Goal: Information Seeking & Learning: Learn about a topic

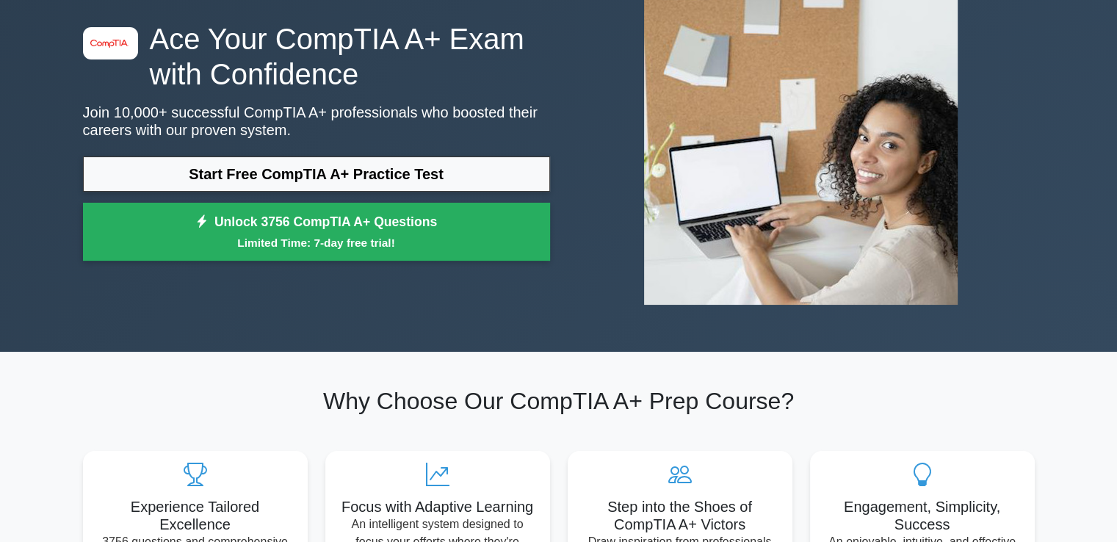
scroll to position [109, 0]
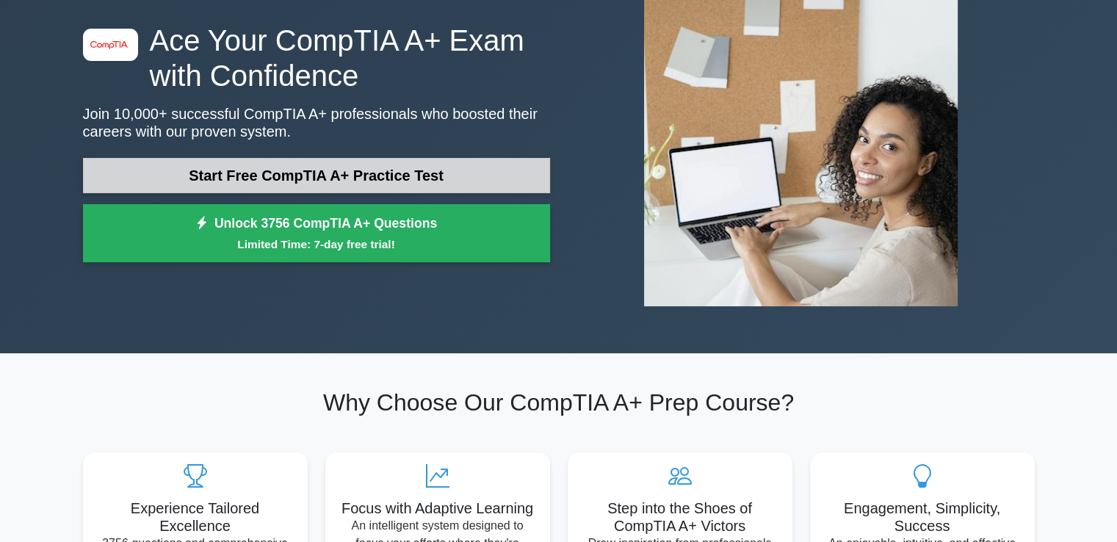
click at [312, 170] on link "Start Free CompTIA A+ Practice Test" at bounding box center [316, 175] width 467 height 35
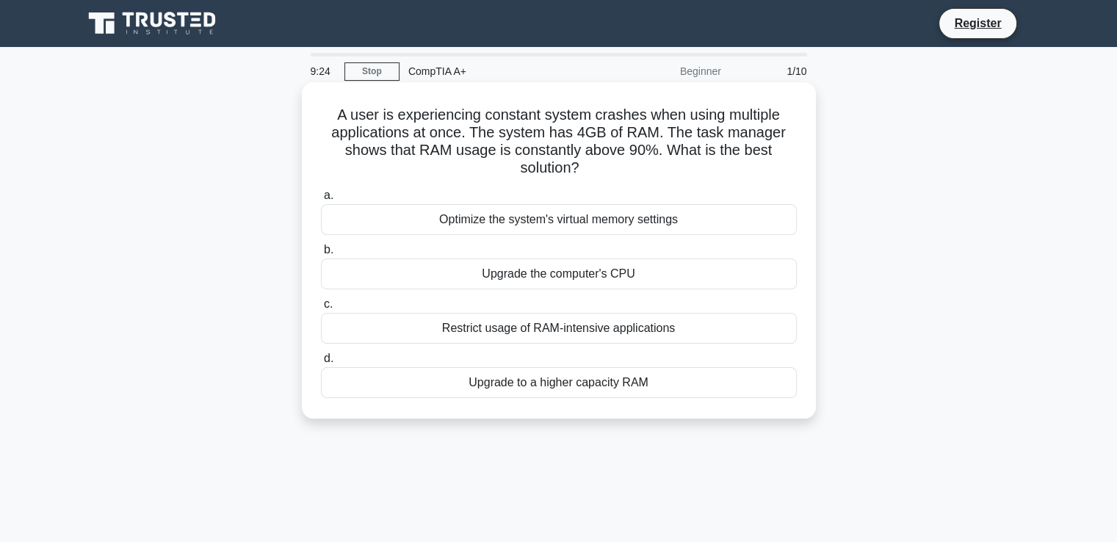
click at [485, 220] on div "Optimize the system's virtual memory settings" at bounding box center [559, 219] width 476 height 31
click at [321, 200] on input "a. Optimize the system's virtual memory settings" at bounding box center [321, 196] width 0 height 10
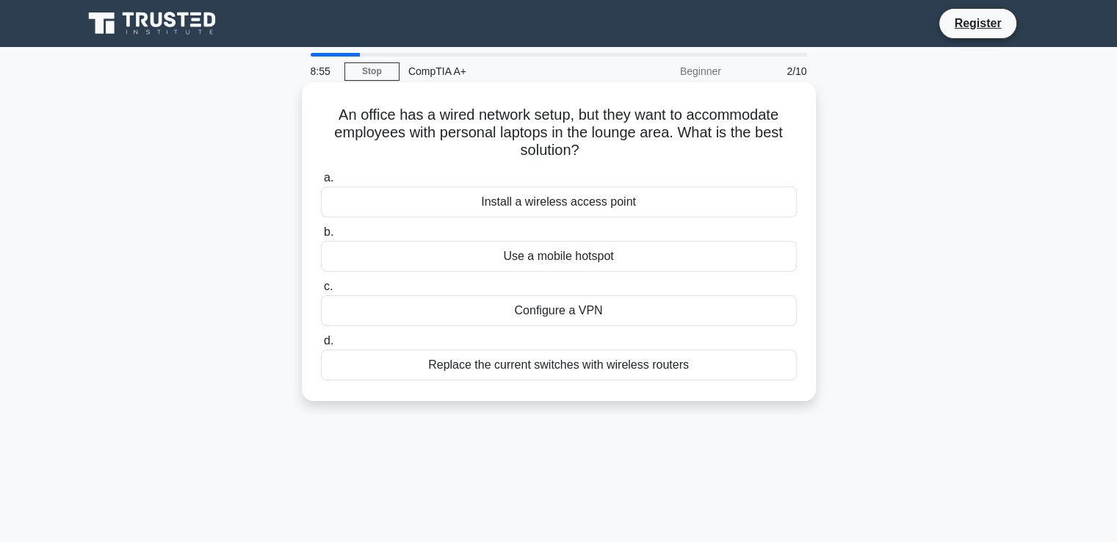
click at [548, 198] on div "Install a wireless access point" at bounding box center [559, 201] width 476 height 31
click at [321, 183] on input "a. Install a wireless access point" at bounding box center [321, 178] width 0 height 10
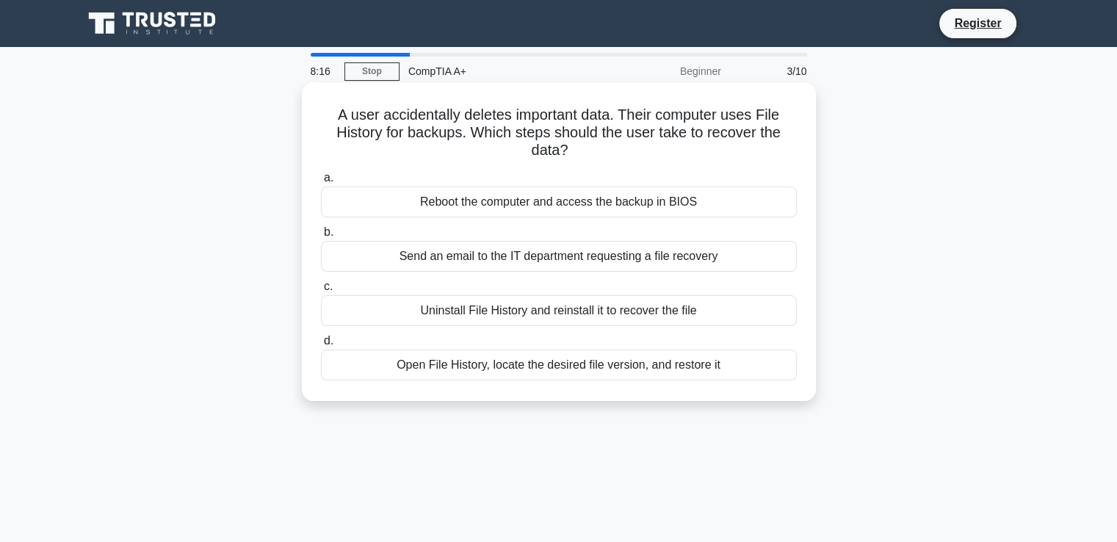
click at [543, 303] on div "Uninstall File History and reinstall it to recover the file" at bounding box center [559, 310] width 476 height 31
click at [321, 291] on input "c. Uninstall File History and reinstall it to recover the file" at bounding box center [321, 287] width 0 height 10
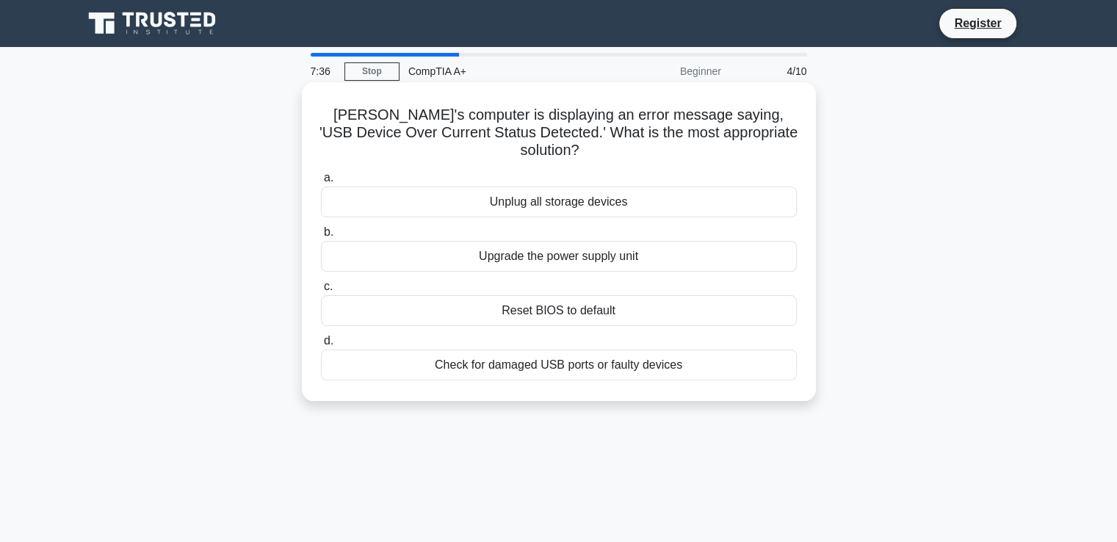
click at [616, 350] on div "Check for damaged USB ports or faulty devices" at bounding box center [559, 364] width 476 height 31
click at [321, 346] on input "d. Check for damaged USB ports or faulty devices" at bounding box center [321, 341] width 0 height 10
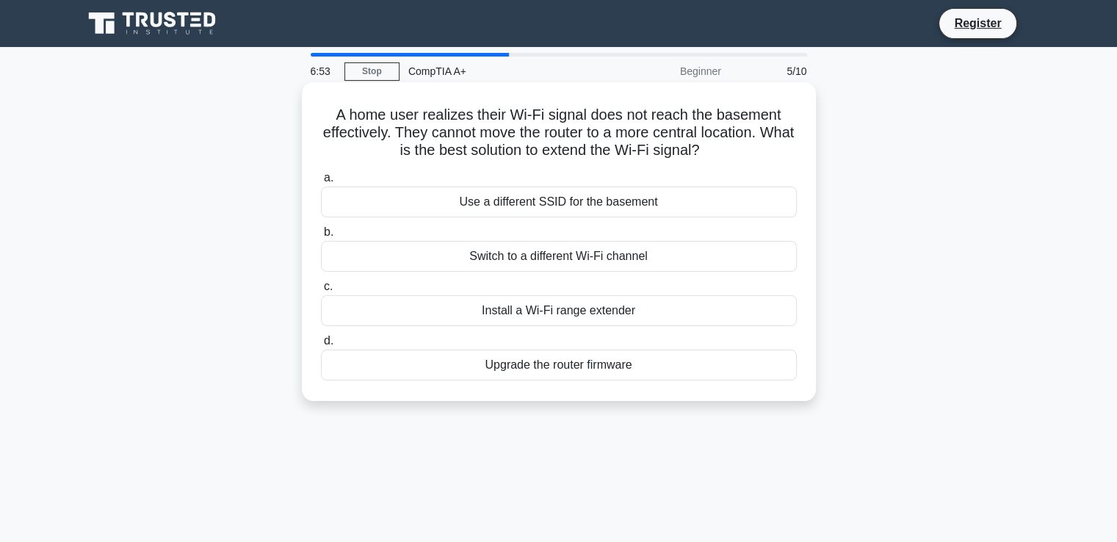
click at [578, 315] on div "Install a Wi-Fi range extender" at bounding box center [559, 310] width 476 height 31
click at [321, 291] on input "c. Install a Wi-Fi range extender" at bounding box center [321, 287] width 0 height 10
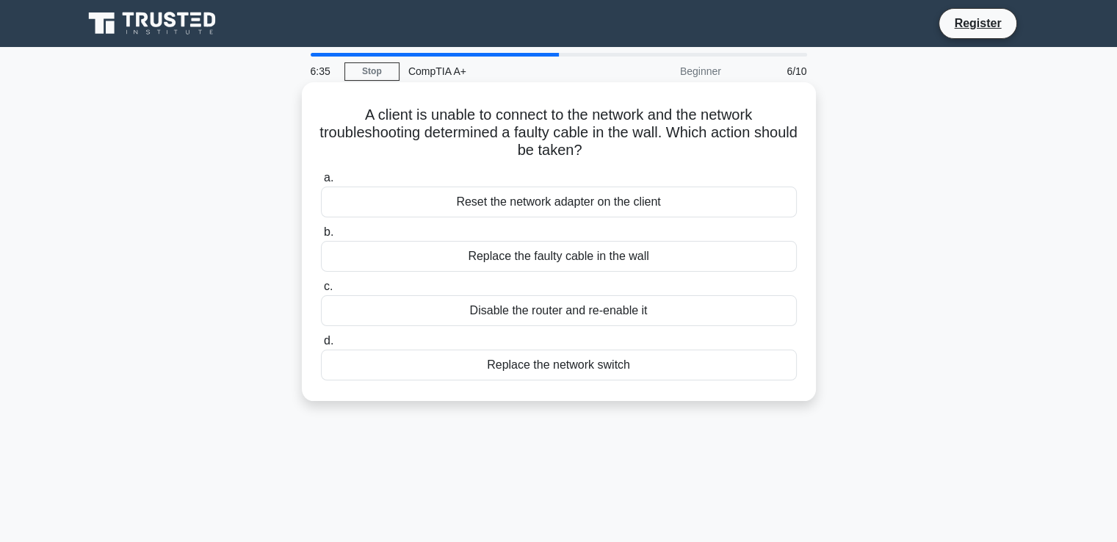
click at [562, 260] on div "Replace the faulty cable in the wall" at bounding box center [559, 256] width 476 height 31
click at [321, 237] on input "b. Replace the faulty cable in the wall" at bounding box center [321, 233] width 0 height 10
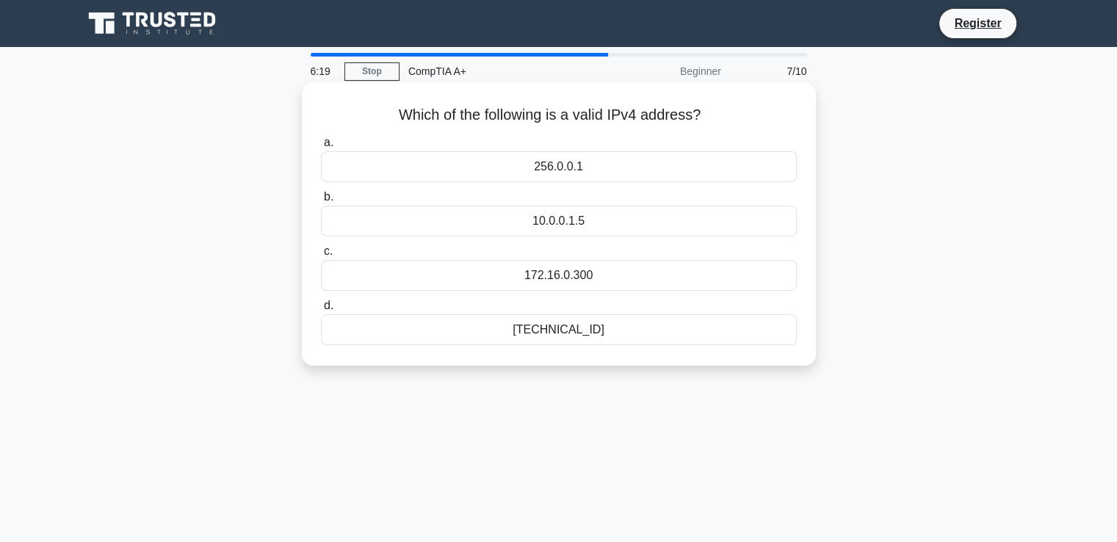
click at [562, 333] on div "192.168.0.1" at bounding box center [559, 329] width 476 height 31
click at [321, 311] on input "d. 192.168.0.1" at bounding box center [321, 306] width 0 height 10
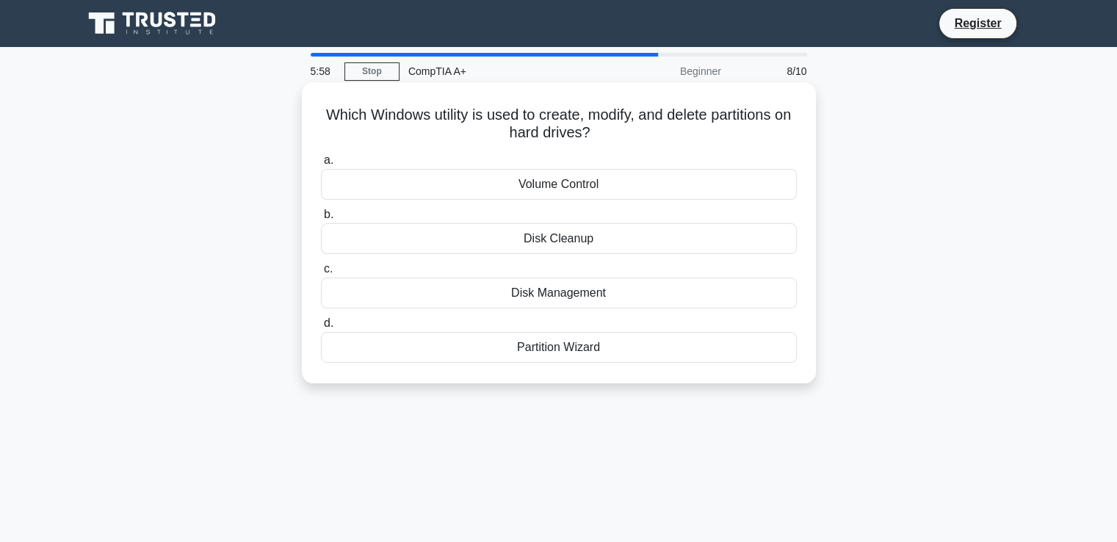
click at [537, 299] on div "Disk Management" at bounding box center [559, 293] width 476 height 31
click at [321, 274] on input "c. Disk Management" at bounding box center [321, 269] width 0 height 10
click at [554, 295] on div "PS/2 port" at bounding box center [559, 293] width 476 height 31
click at [321, 274] on input "c. PS/2 port" at bounding box center [321, 269] width 0 height 10
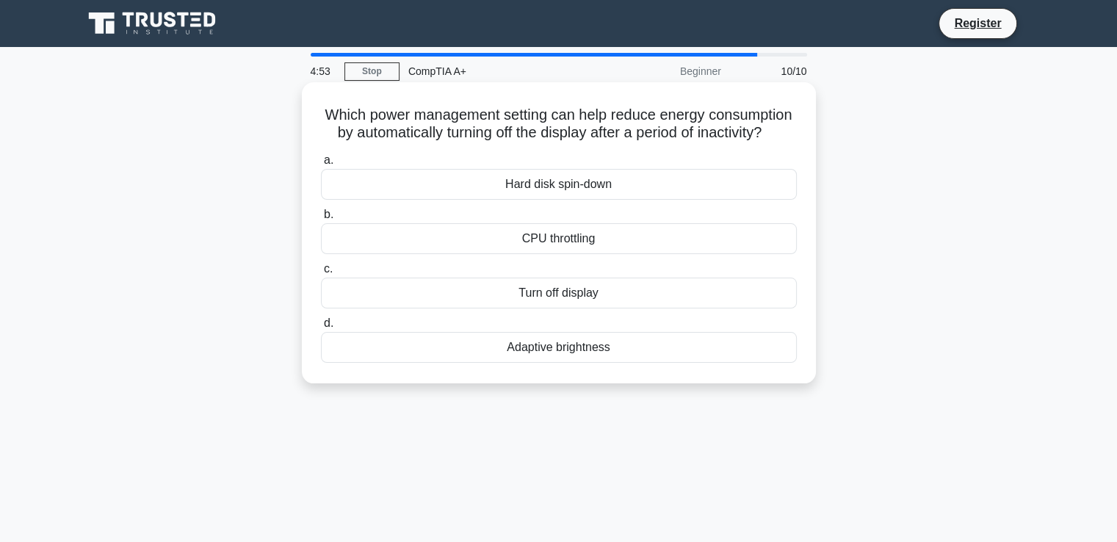
click at [551, 363] on div "Adaptive brightness" at bounding box center [559, 347] width 476 height 31
click at [321, 328] on input "d. Adaptive brightness" at bounding box center [321, 324] width 0 height 10
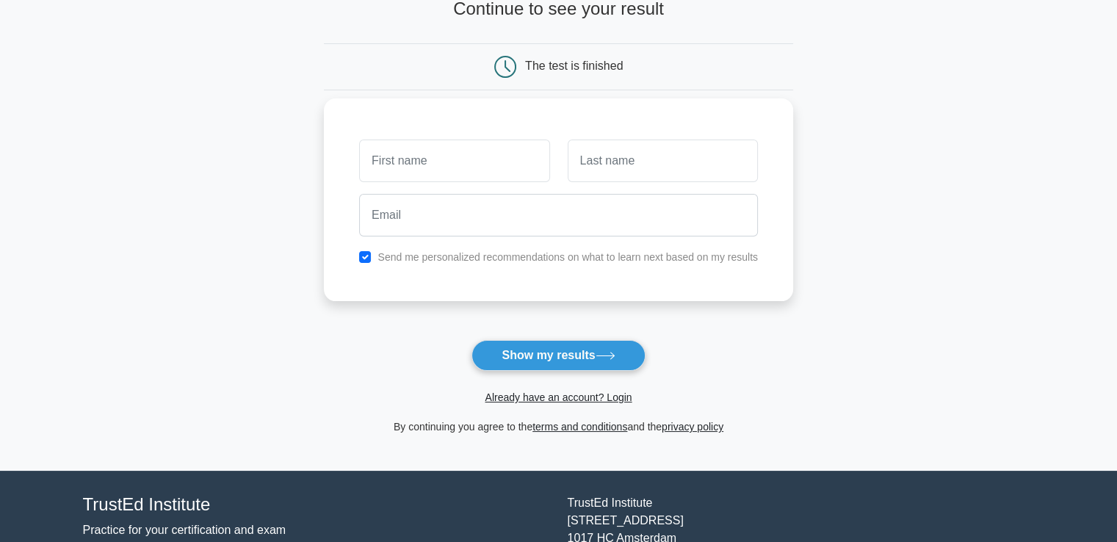
scroll to position [106, 0]
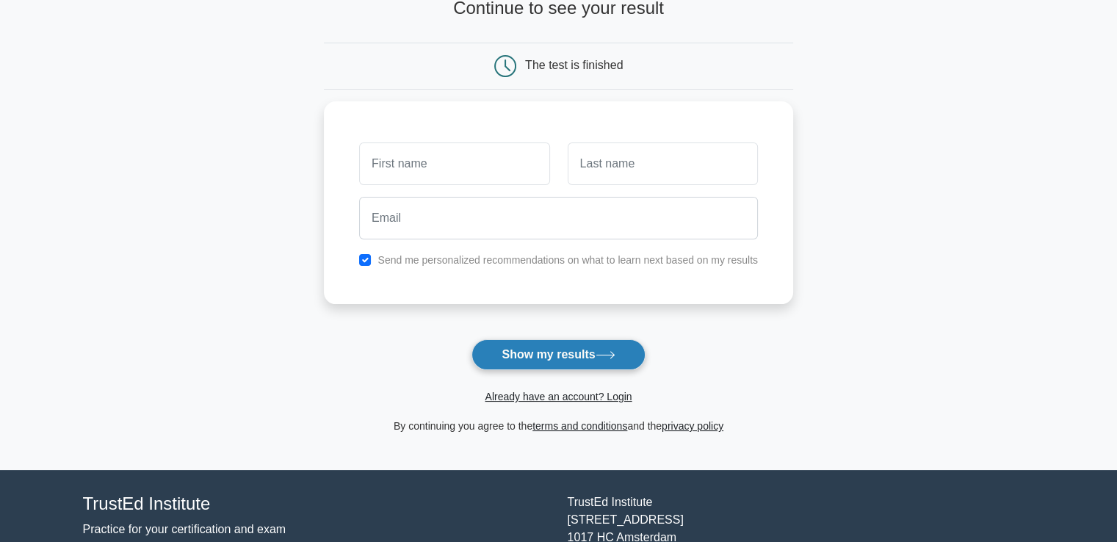
click at [552, 356] on button "Show my results" at bounding box center [557, 354] width 173 height 31
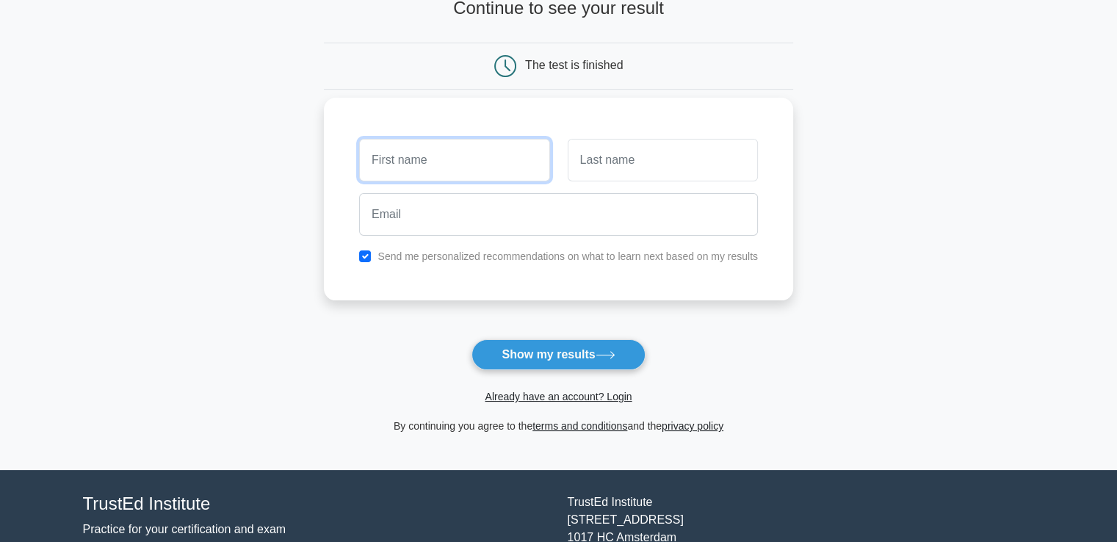
click at [441, 173] on input "text" at bounding box center [454, 160] width 190 height 43
type input "abhishek"
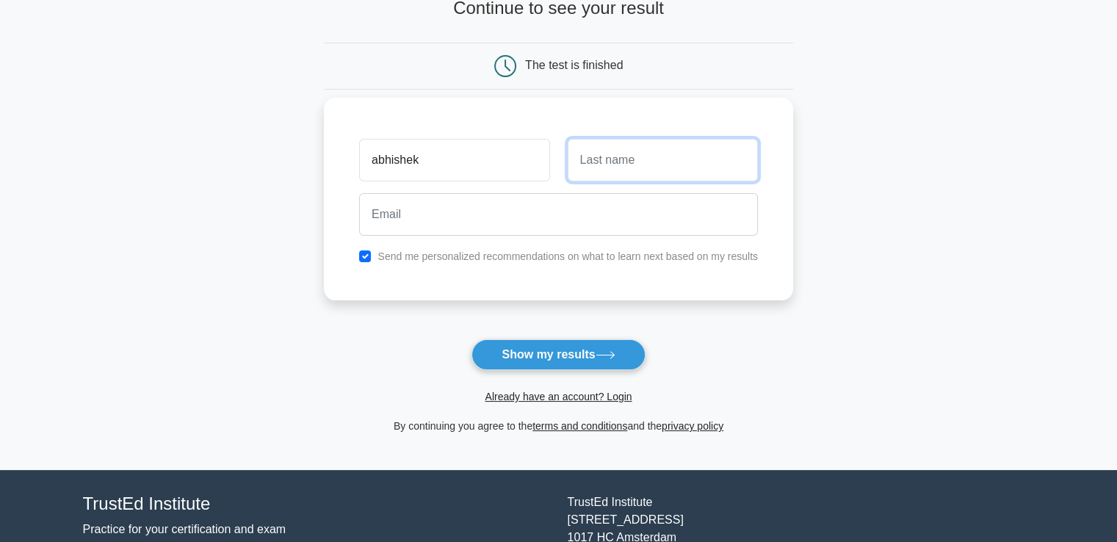
click at [588, 160] on input "text" at bounding box center [663, 160] width 190 height 43
type input "tiwari"
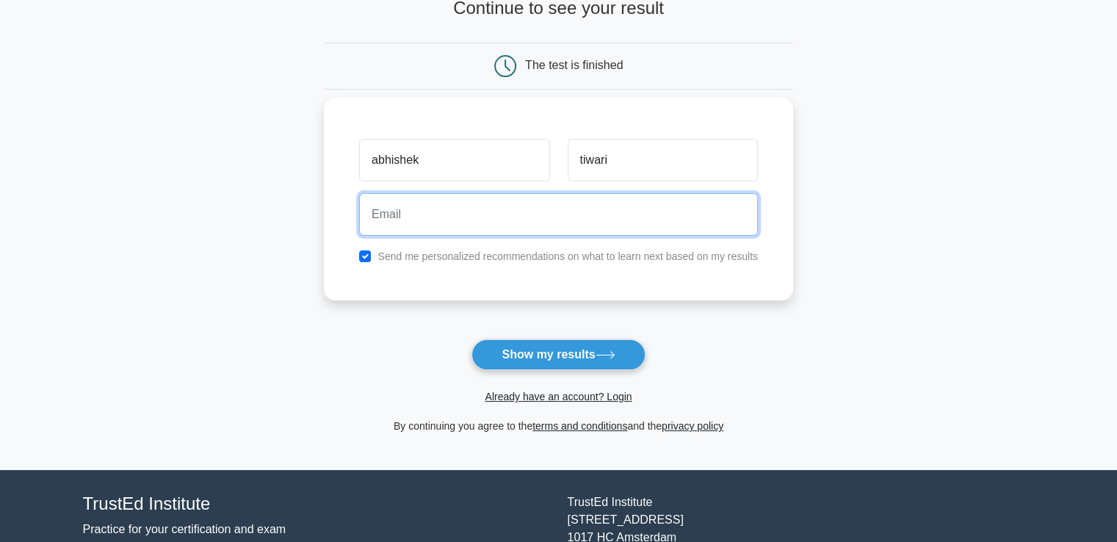
click at [463, 215] on input "email" at bounding box center [558, 214] width 399 height 43
type input "jaip54825@gmail.com"
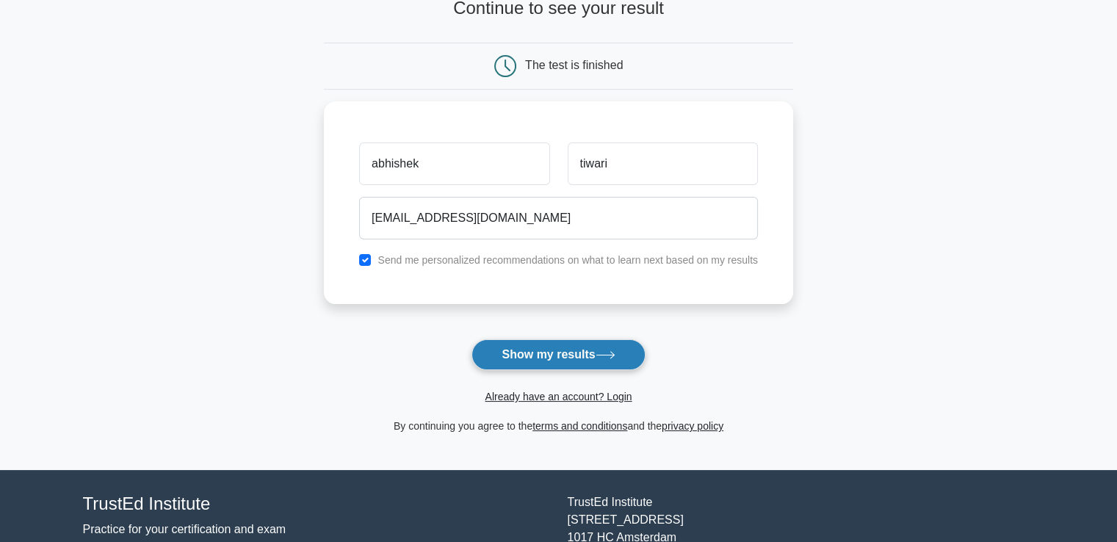
click at [560, 362] on button "Show my results" at bounding box center [557, 354] width 173 height 31
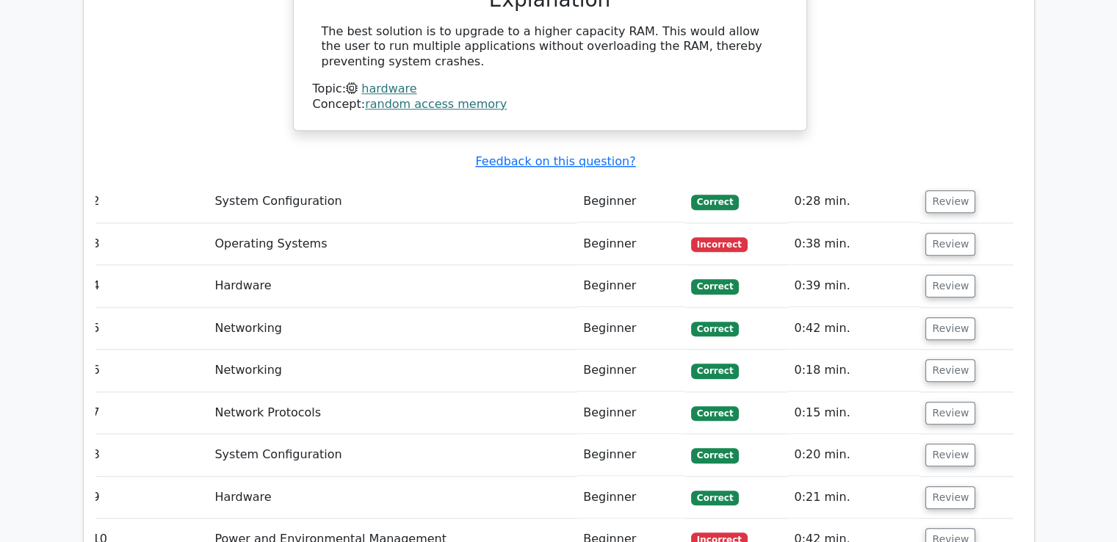
scroll to position [1527, 0]
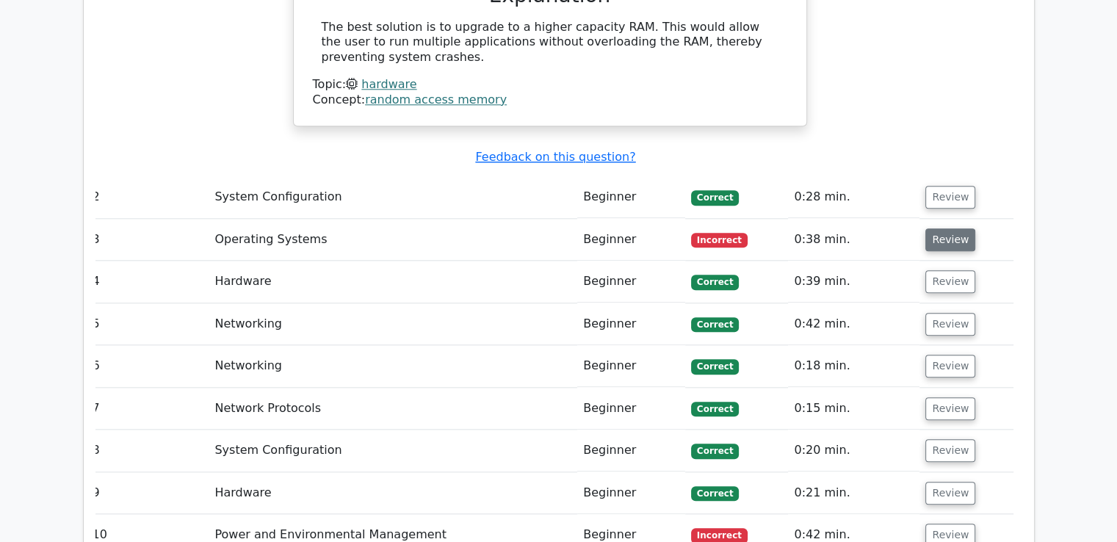
click at [938, 228] on button "Review" at bounding box center [950, 239] width 50 height 23
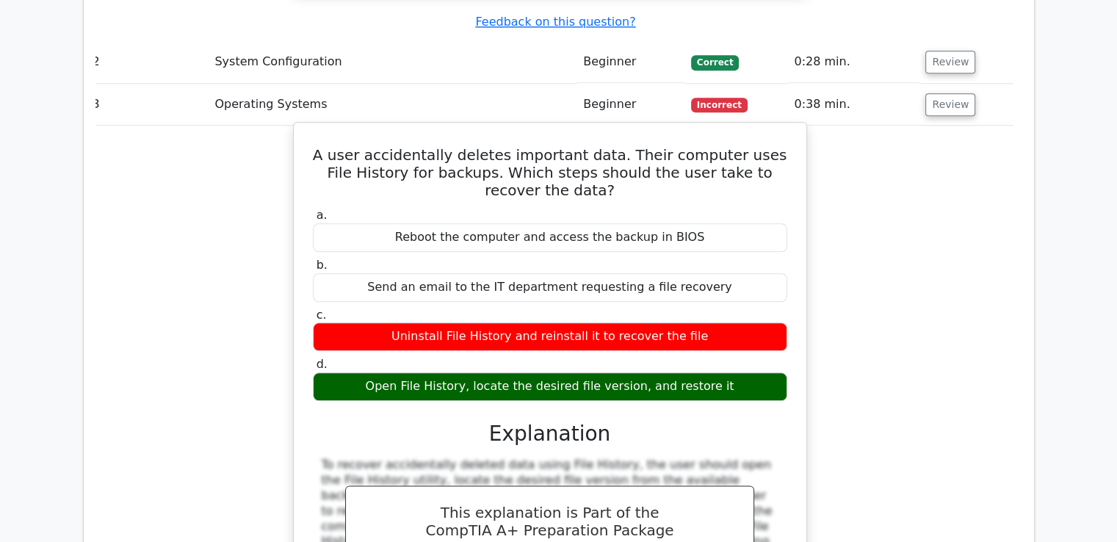
scroll to position [1664, 0]
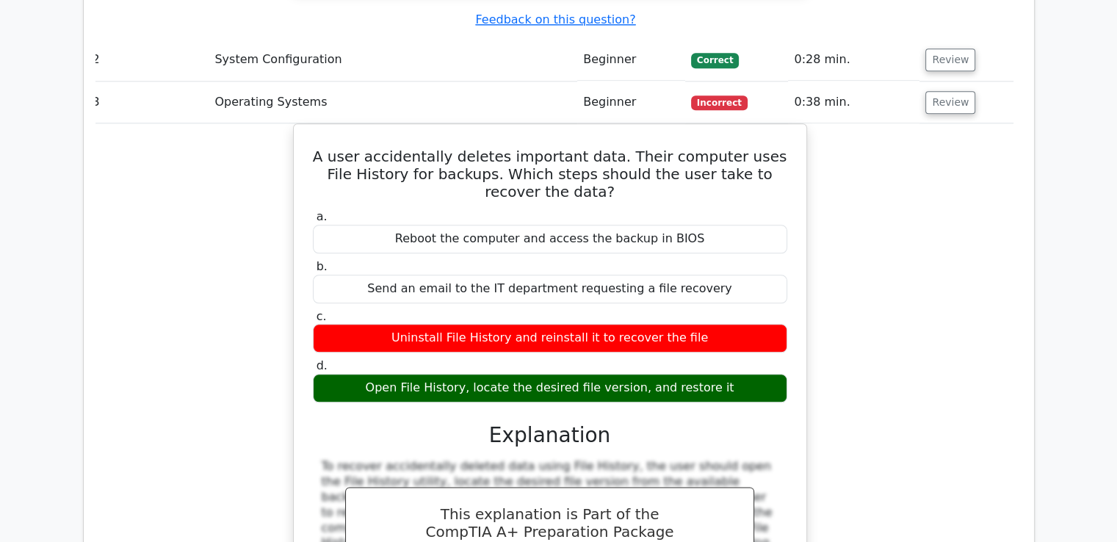
drag, startPoint x: 990, startPoint y: 150, endPoint x: 905, endPoint y: 168, distance: 87.1
click at [905, 168] on div "A user accidentally deletes important data. Their computer uses File History fo…" at bounding box center [550, 411] width 927 height 577
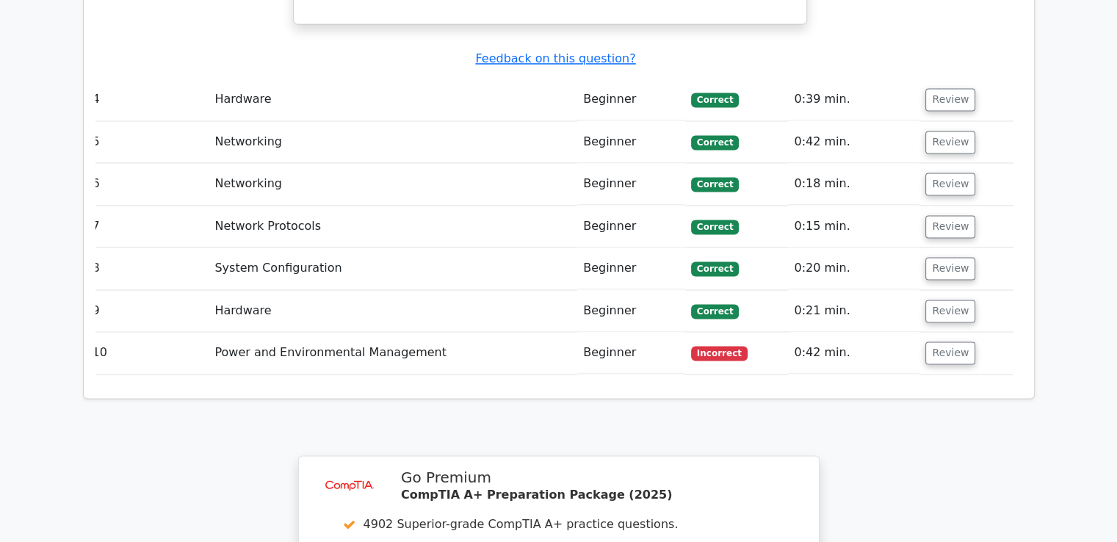
scroll to position [2314, 0]
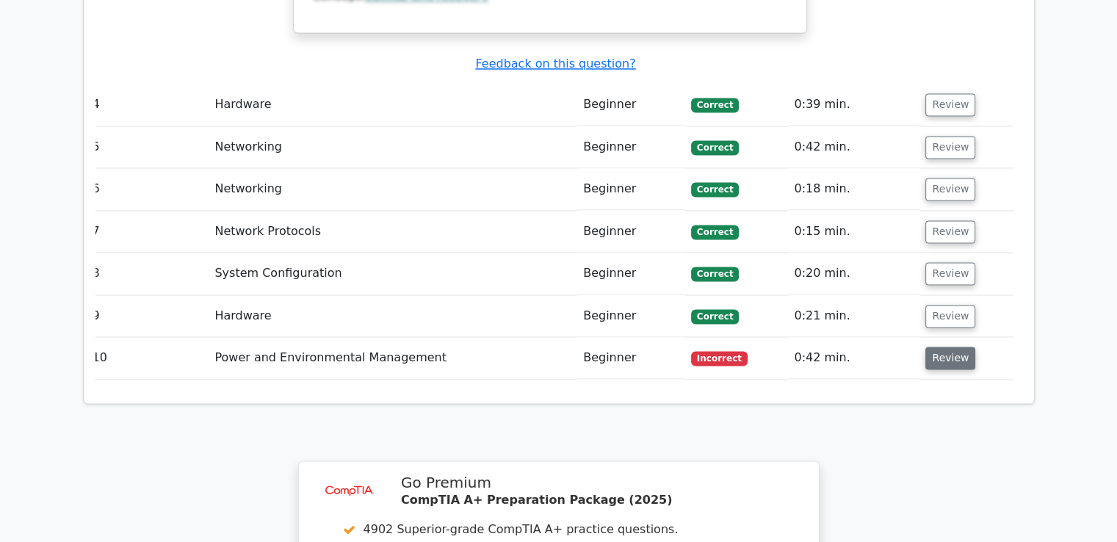
click at [952, 347] on button "Review" at bounding box center [950, 358] width 50 height 23
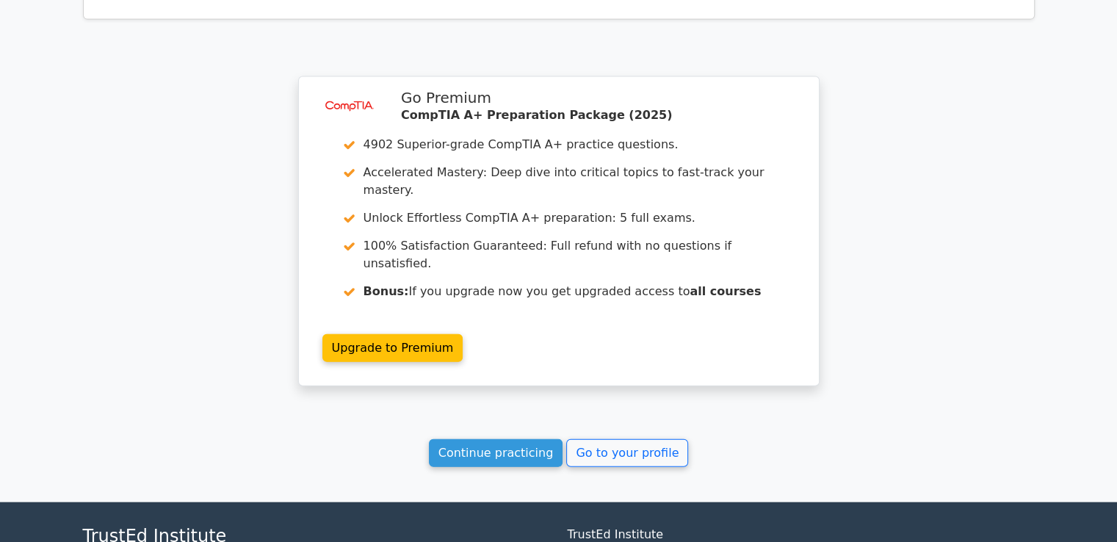
scroll to position [3335, 0]
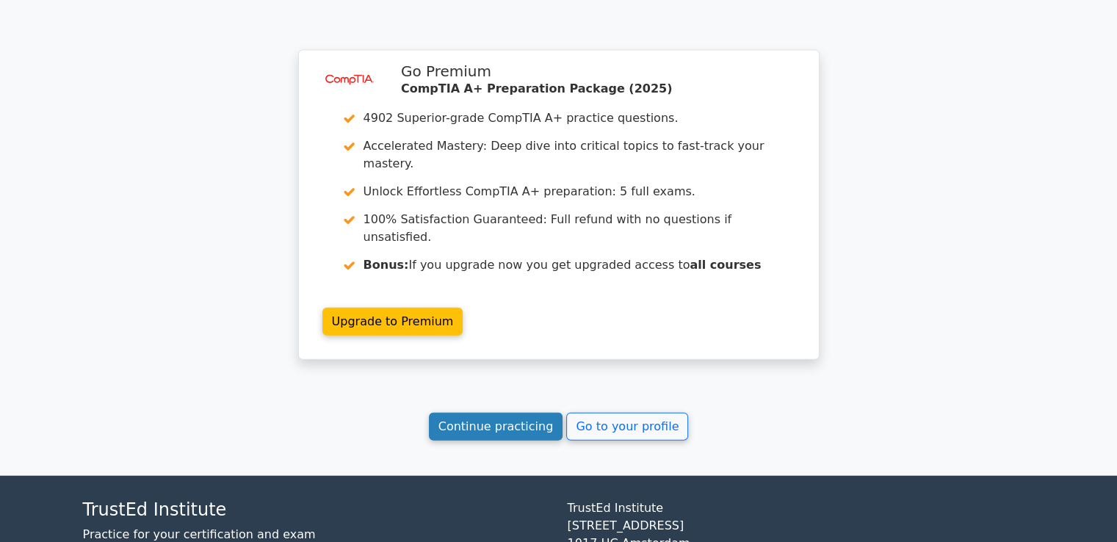
click at [540, 413] on link "Continue practicing" at bounding box center [496, 427] width 134 height 28
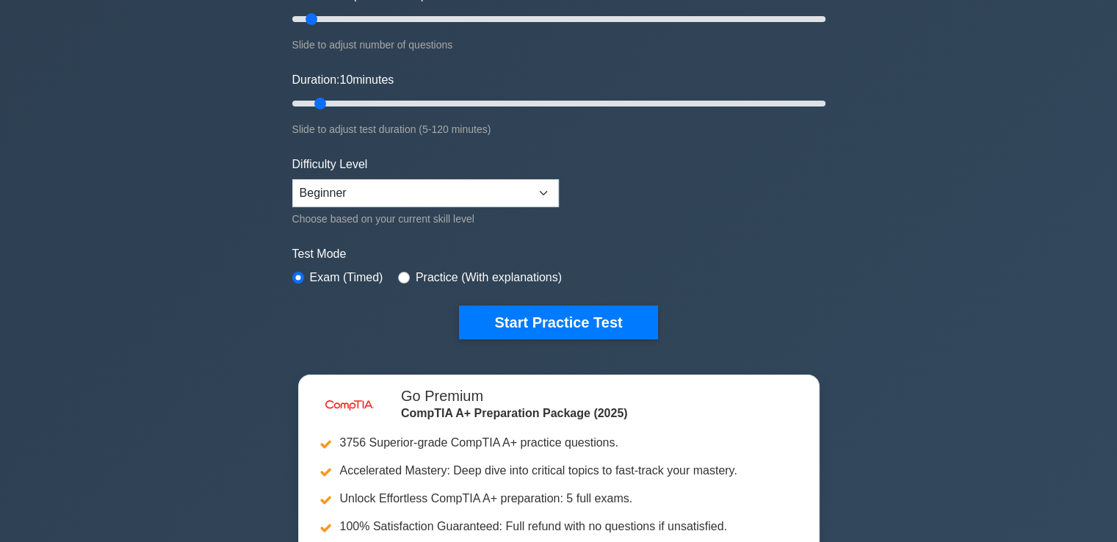
scroll to position [214, 0]
click at [518, 327] on button "Start Practice Test" at bounding box center [558, 322] width 198 height 34
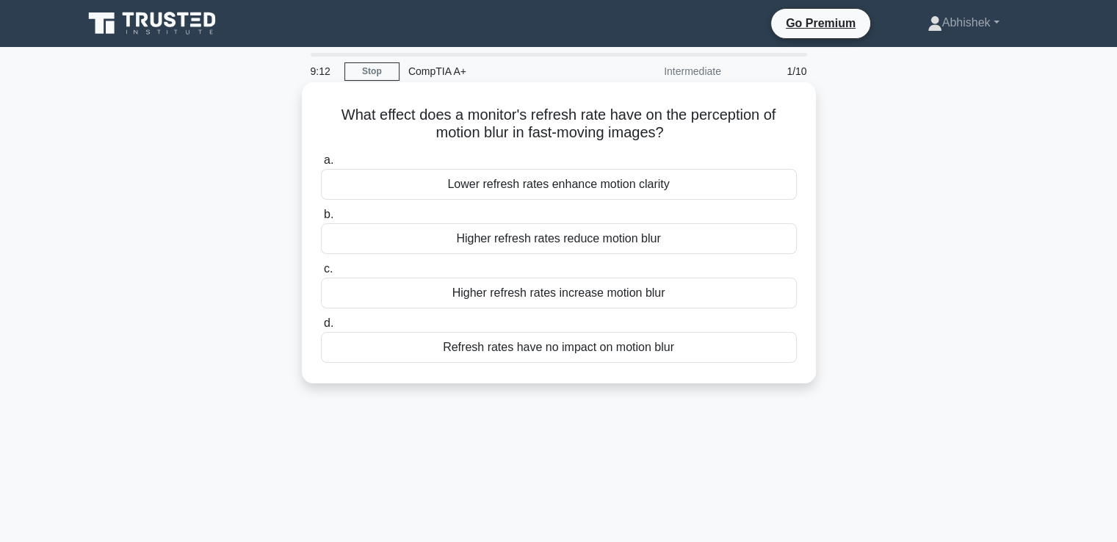
click at [570, 294] on div "Higher refresh rates increase motion blur" at bounding box center [559, 293] width 476 height 31
click at [321, 274] on input "c. Higher refresh rates increase motion blur" at bounding box center [321, 269] width 0 height 10
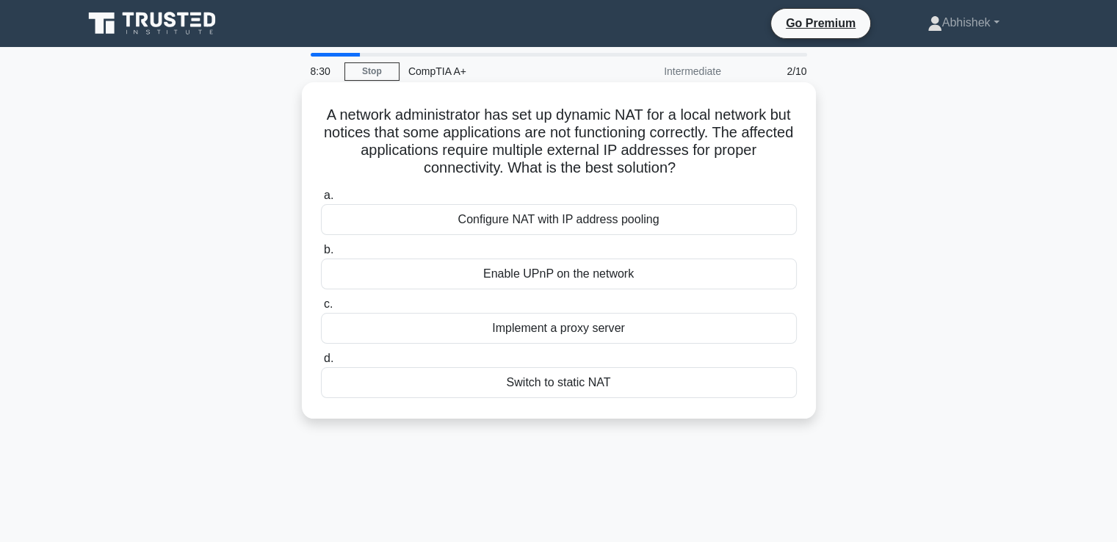
click at [510, 227] on div "Configure NAT with IP address pooling" at bounding box center [559, 219] width 476 height 31
click at [321, 200] on input "a. Configure NAT with IP address pooling" at bounding box center [321, 196] width 0 height 10
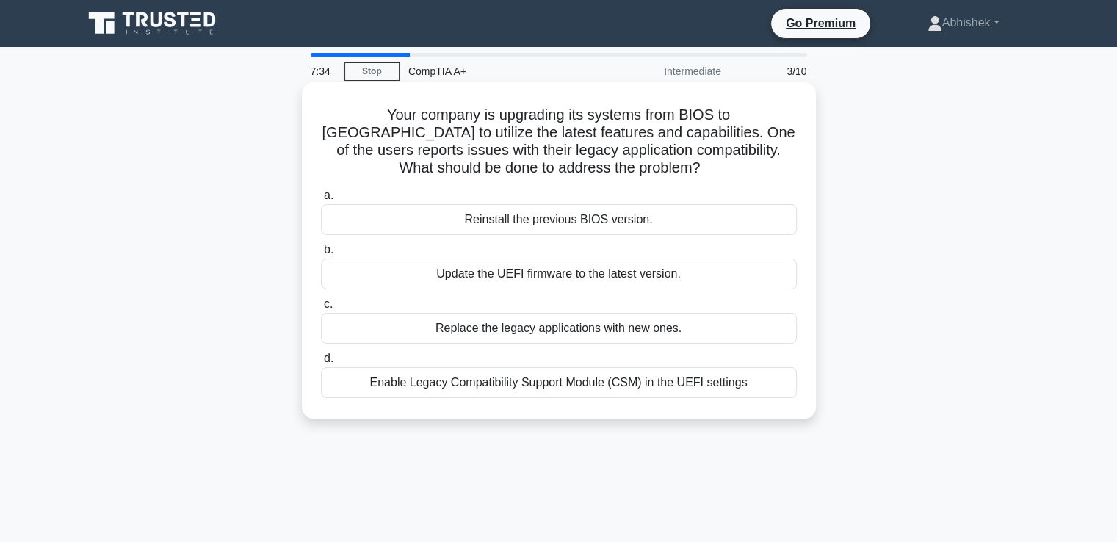
click at [496, 270] on div "Update the UEFI firmware to the latest version." at bounding box center [559, 273] width 476 height 31
click at [321, 255] on input "b. Update the UEFI firmware to the latest version." at bounding box center [321, 250] width 0 height 10
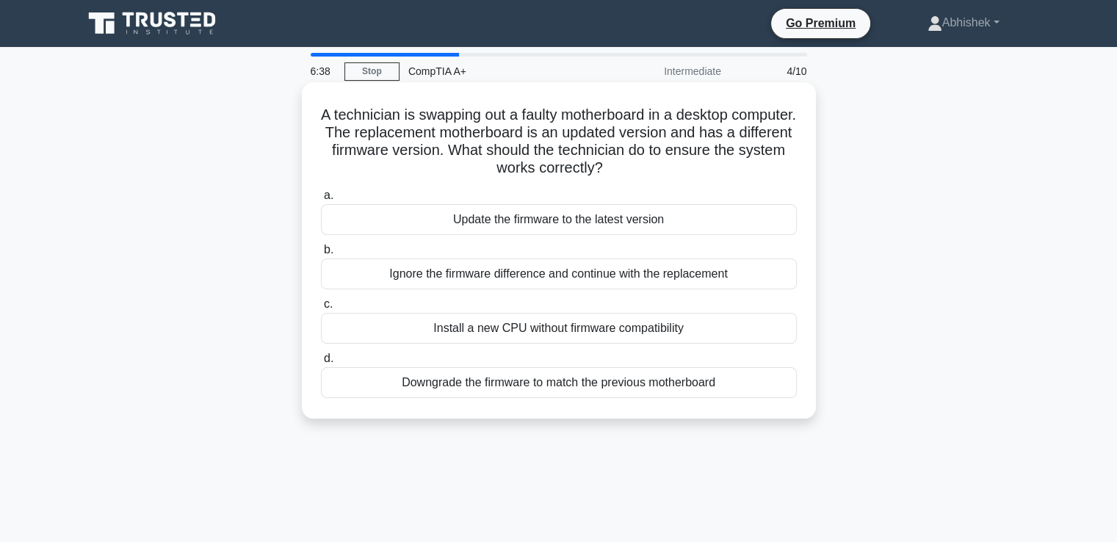
click at [563, 383] on div "Downgrade the firmware to match the previous motherboard" at bounding box center [559, 382] width 476 height 31
click at [321, 363] on input "d. Downgrade the firmware to match the previous motherboard" at bounding box center [321, 359] width 0 height 10
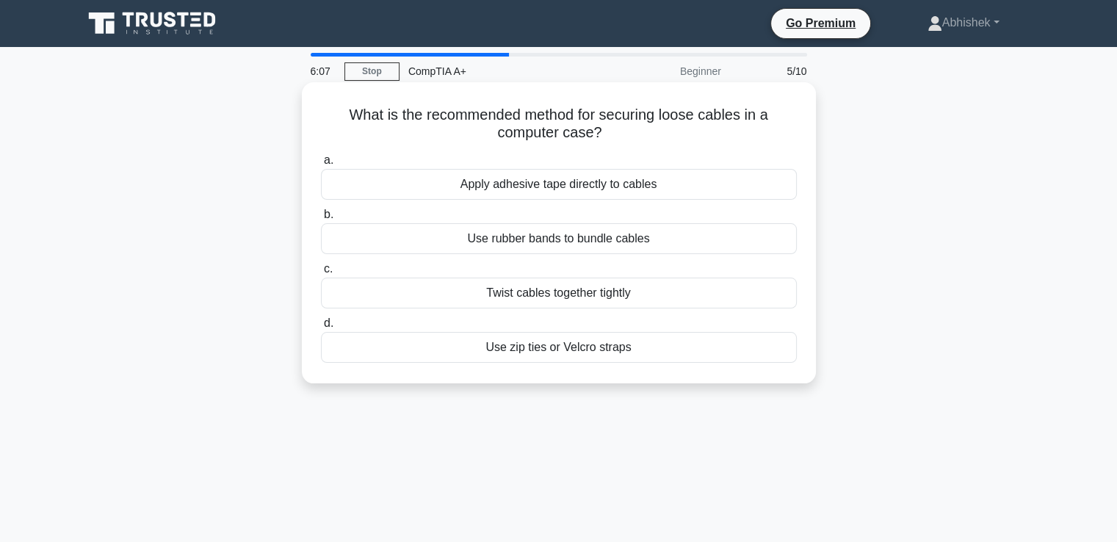
click at [546, 240] on div "Use rubber bands to bundle cables" at bounding box center [559, 238] width 476 height 31
click at [321, 220] on input "b. Use rubber bands to bundle cables" at bounding box center [321, 215] width 0 height 10
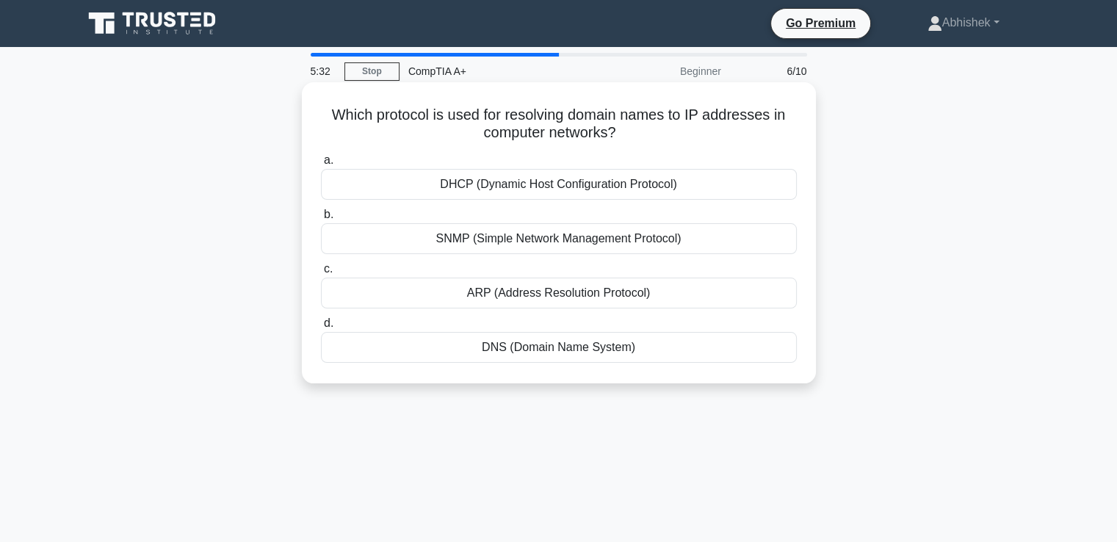
click at [545, 350] on div "DNS (Domain Name System)" at bounding box center [559, 347] width 476 height 31
click at [321, 328] on input "d. DNS (Domain Name System)" at bounding box center [321, 324] width 0 height 10
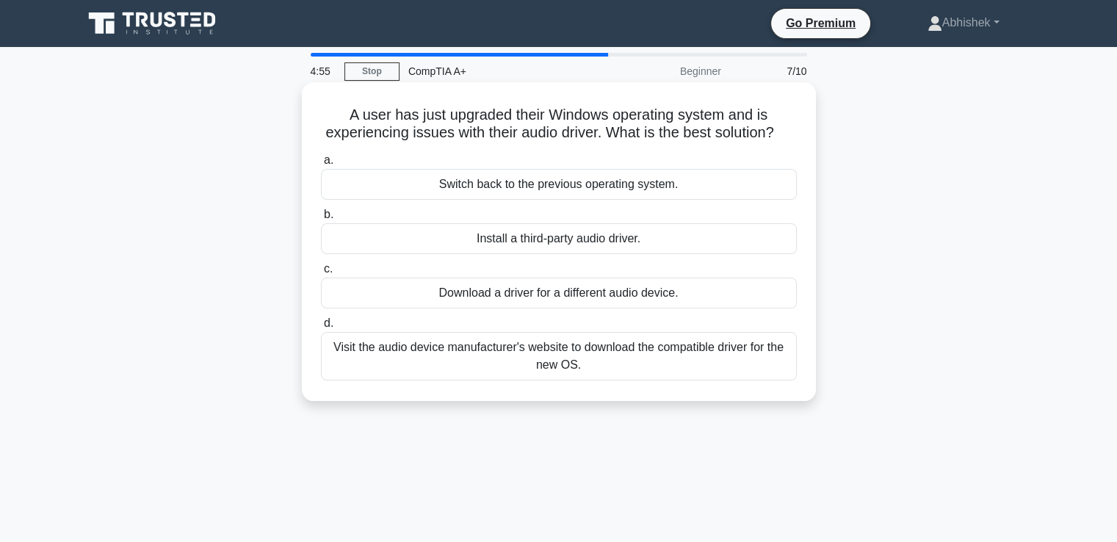
click at [539, 380] on div "Visit the audio device manufacturer's website to download the compatible driver…" at bounding box center [559, 356] width 476 height 48
click at [321, 328] on input "d. Visit the audio device manufacturer's website to download the compatible dri…" at bounding box center [321, 324] width 0 height 10
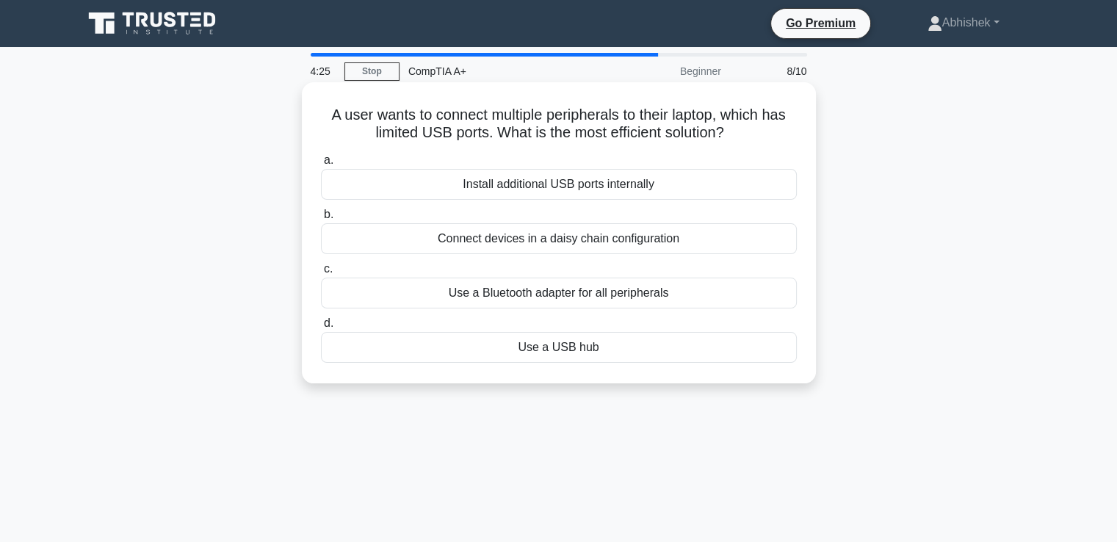
click at [579, 353] on div "Use a USB hub" at bounding box center [559, 347] width 476 height 31
click at [321, 328] on input "d. Use a USB hub" at bounding box center [321, 324] width 0 height 10
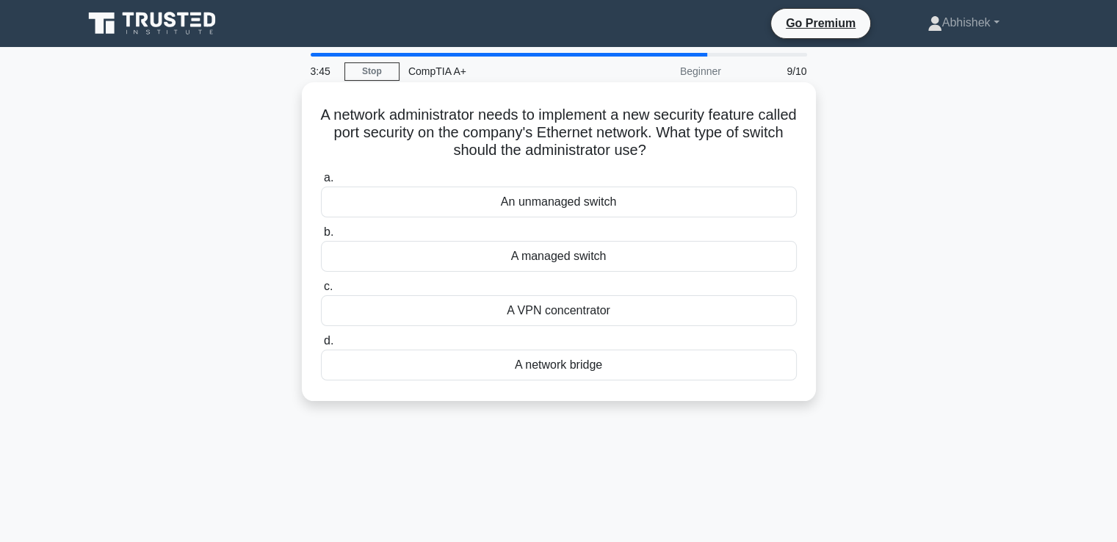
click at [544, 261] on div "A managed switch" at bounding box center [559, 256] width 476 height 31
click at [321, 237] on input "b. A managed switch" at bounding box center [321, 233] width 0 height 10
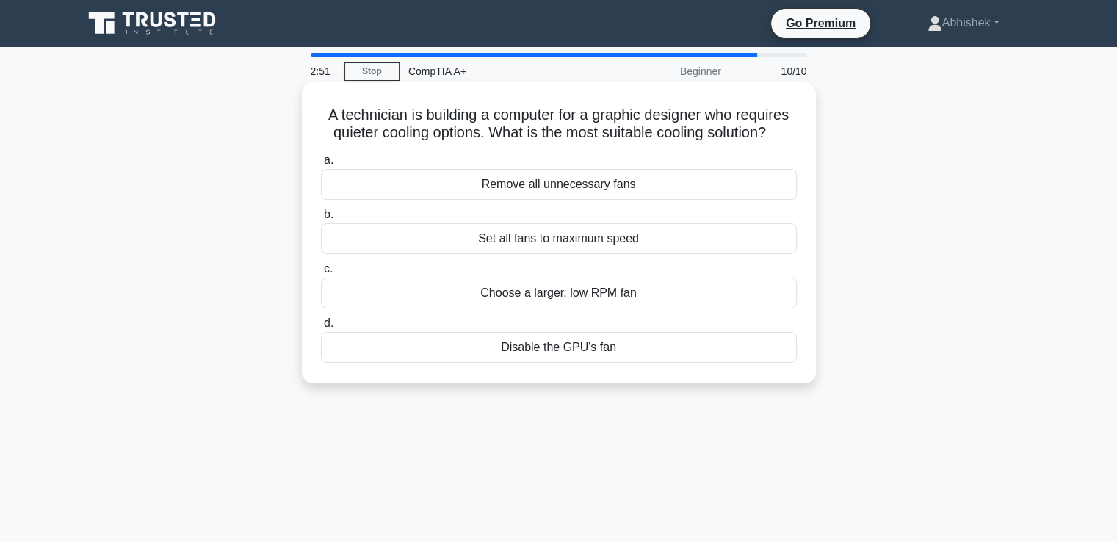
click at [598, 230] on div "Set all fans to maximum speed" at bounding box center [559, 238] width 476 height 31
click at [321, 220] on input "b. Set all fans to maximum speed" at bounding box center [321, 215] width 0 height 10
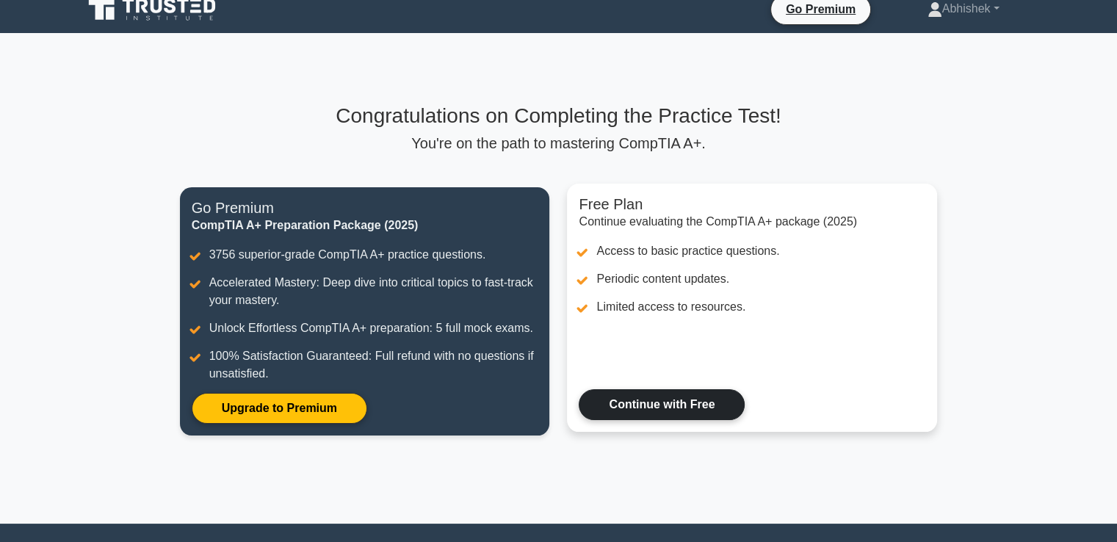
scroll to position [13, 0]
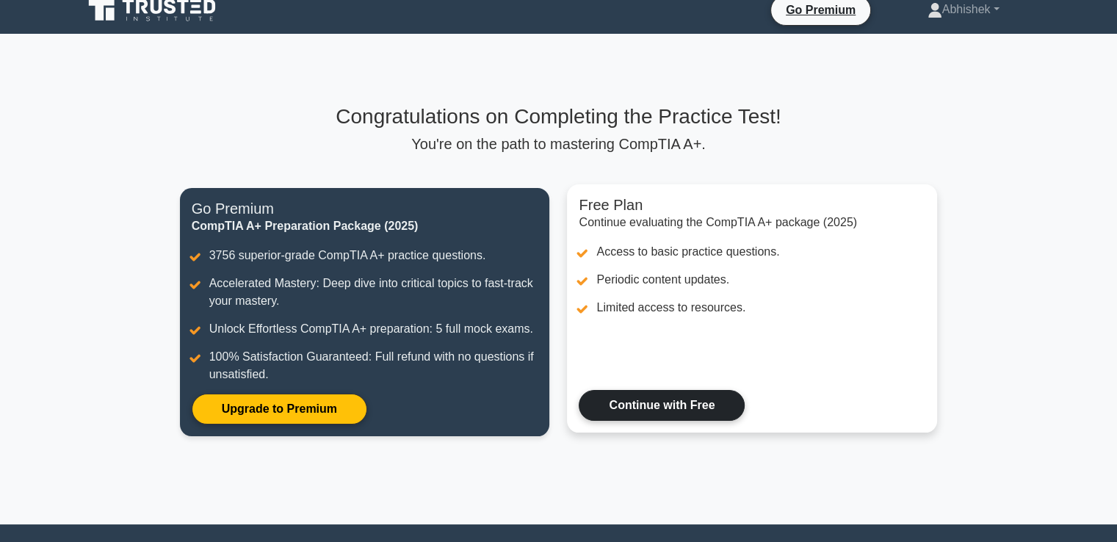
click at [651, 397] on link "Continue with Free" at bounding box center [662, 405] width 166 height 31
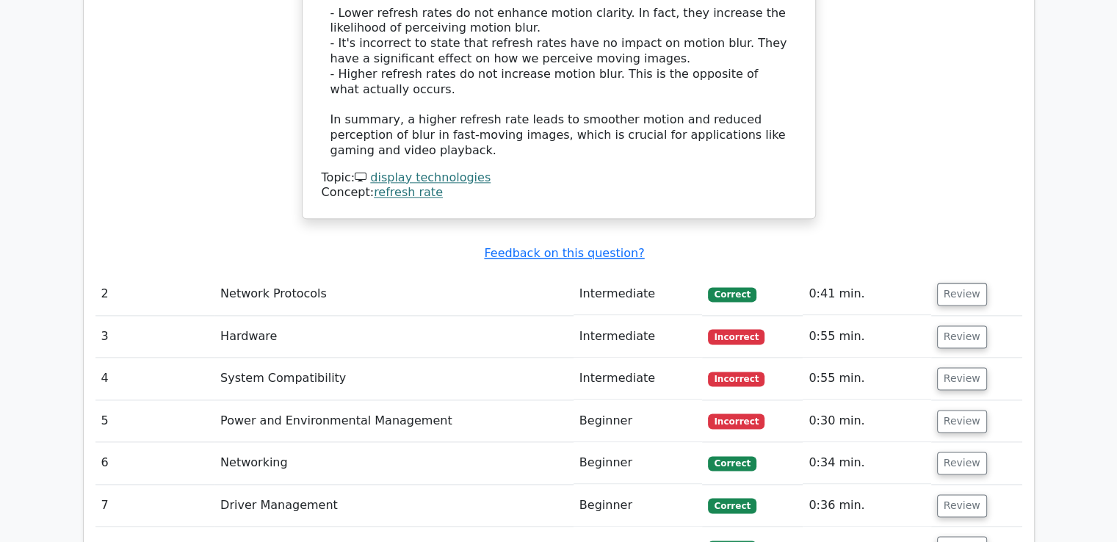
scroll to position [1812, 0]
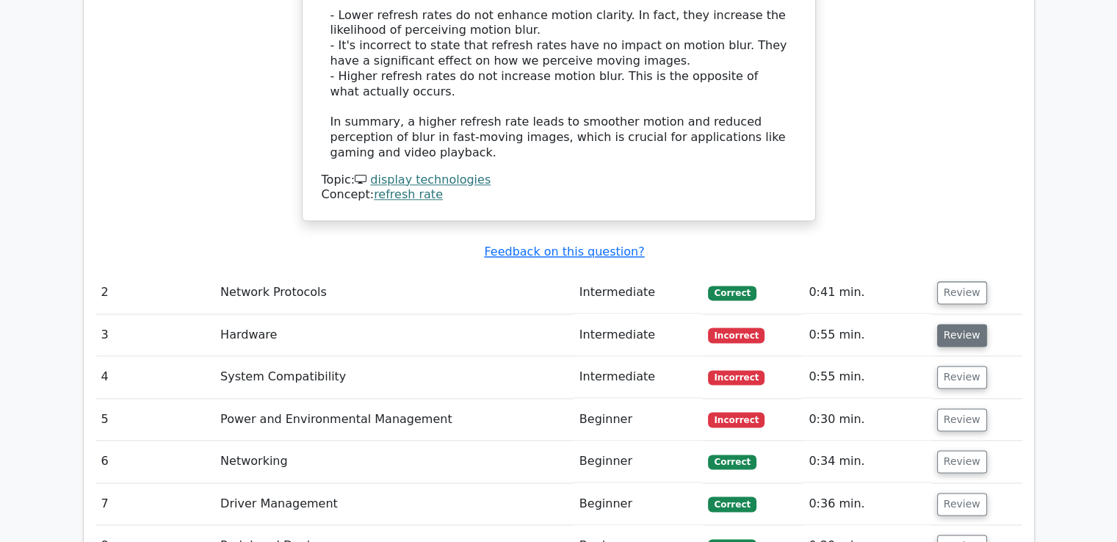
click at [966, 324] on button "Review" at bounding box center [962, 335] width 50 height 23
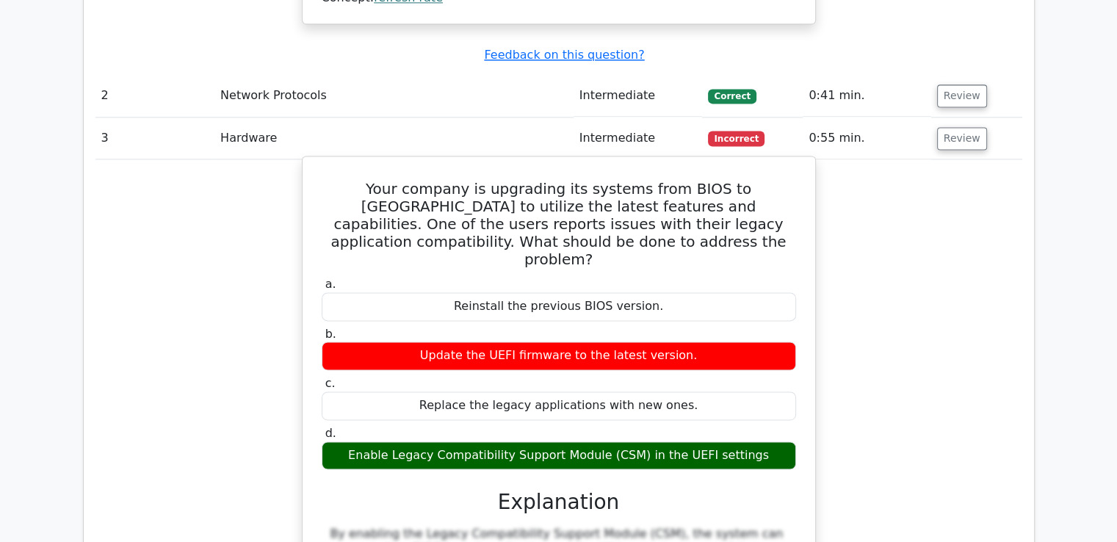
scroll to position [2009, 0]
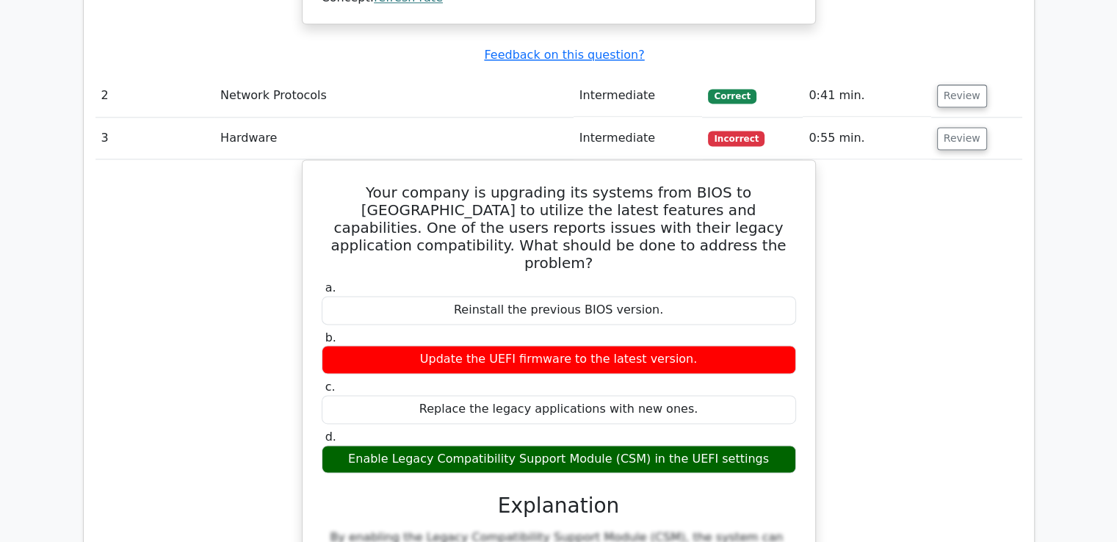
click at [932, 253] on div "Your company is upgrading its systems from BIOS to UEFI to utilize the latest f…" at bounding box center [558, 465] width 927 height 612
click at [884, 169] on div "Your company is upgrading its systems from BIOS to UEFI to utilize the latest f…" at bounding box center [558, 465] width 927 height 612
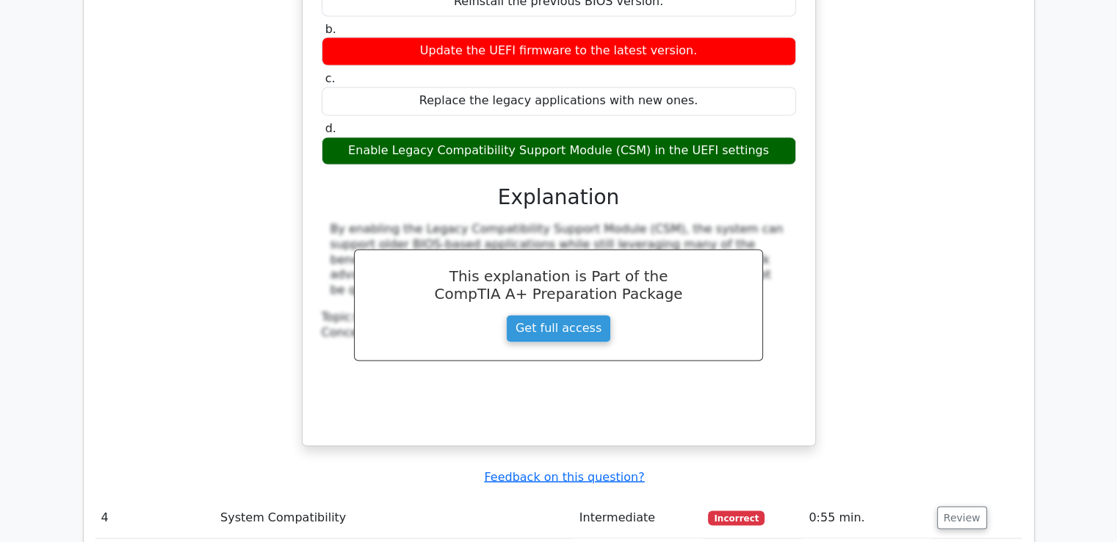
scroll to position [2476, 0]
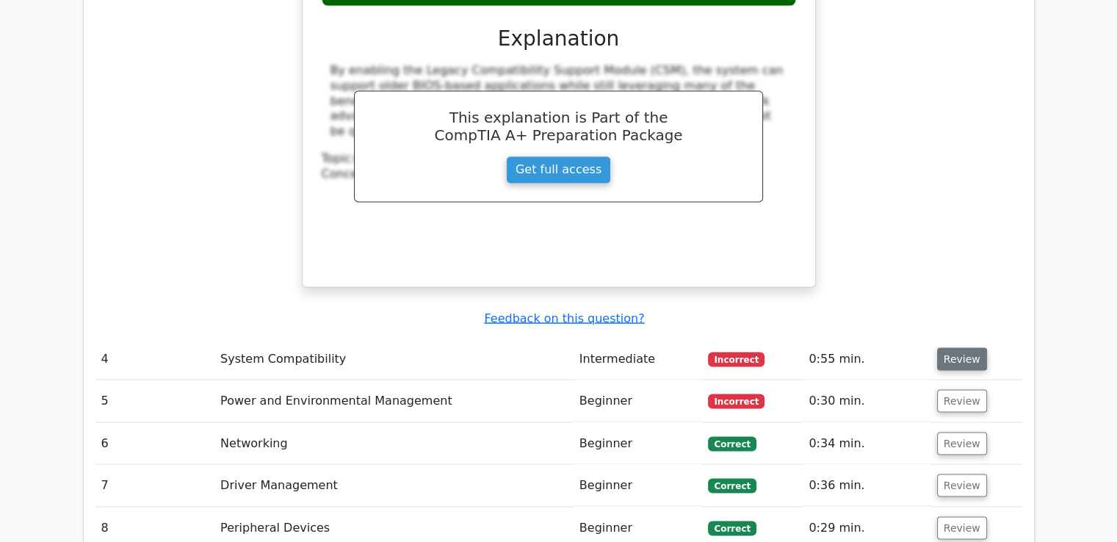
click at [960, 347] on button "Review" at bounding box center [962, 358] width 50 height 23
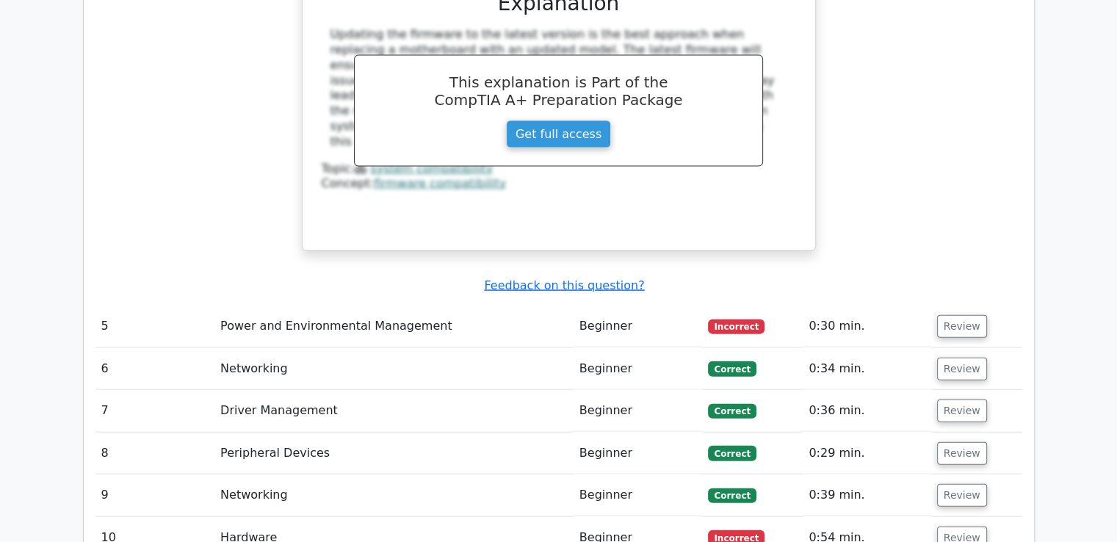
scroll to position [3185, 0]
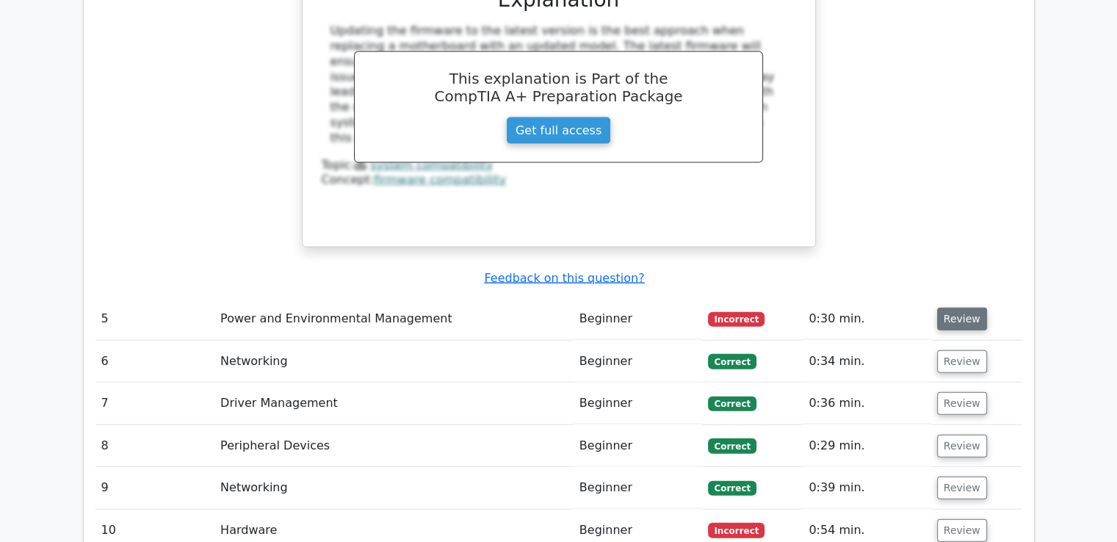
click at [946, 308] on button "Review" at bounding box center [962, 319] width 50 height 23
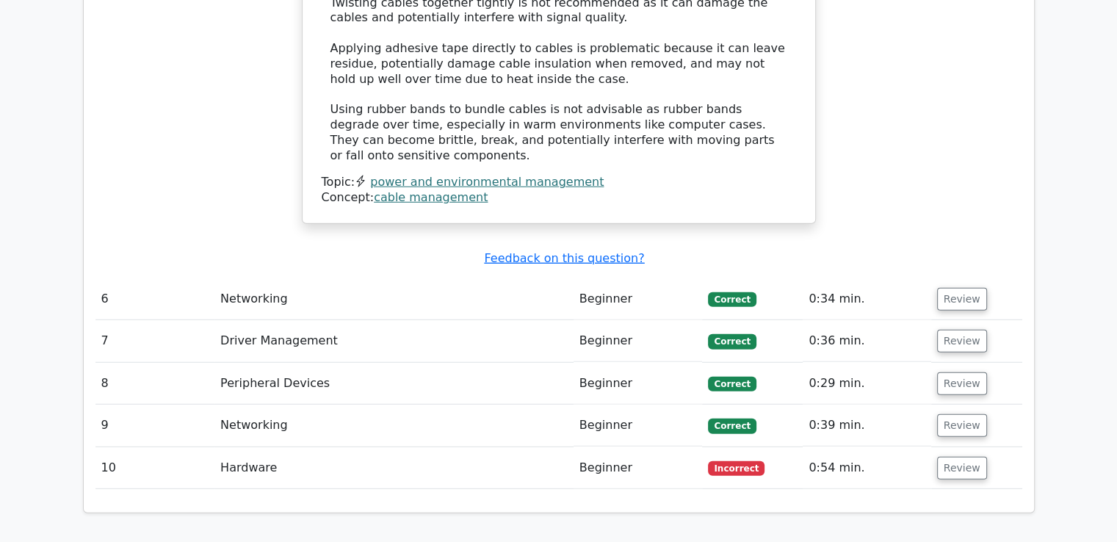
scroll to position [4059, 0]
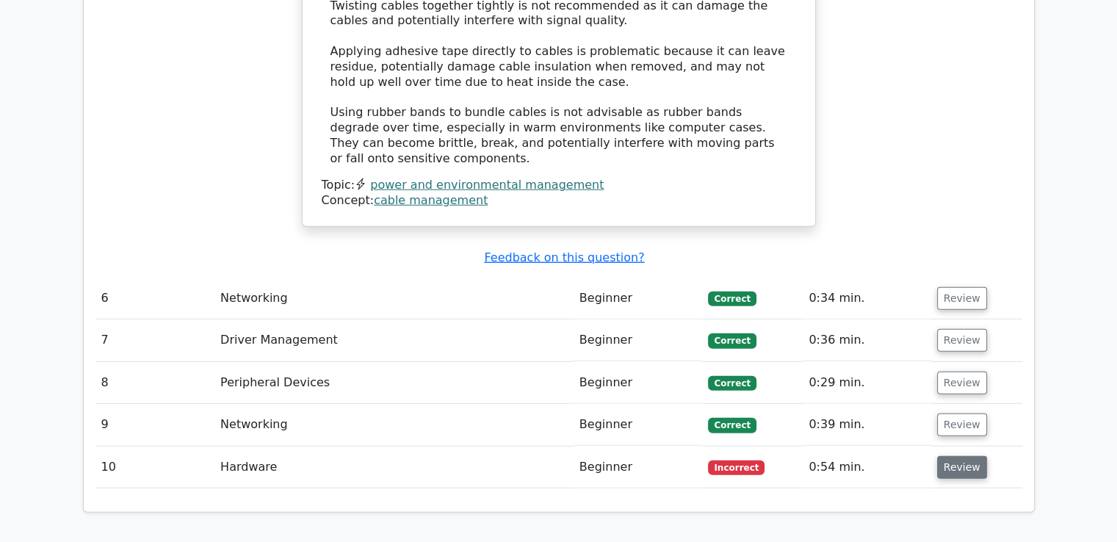
click at [957, 456] on button "Review" at bounding box center [962, 467] width 50 height 23
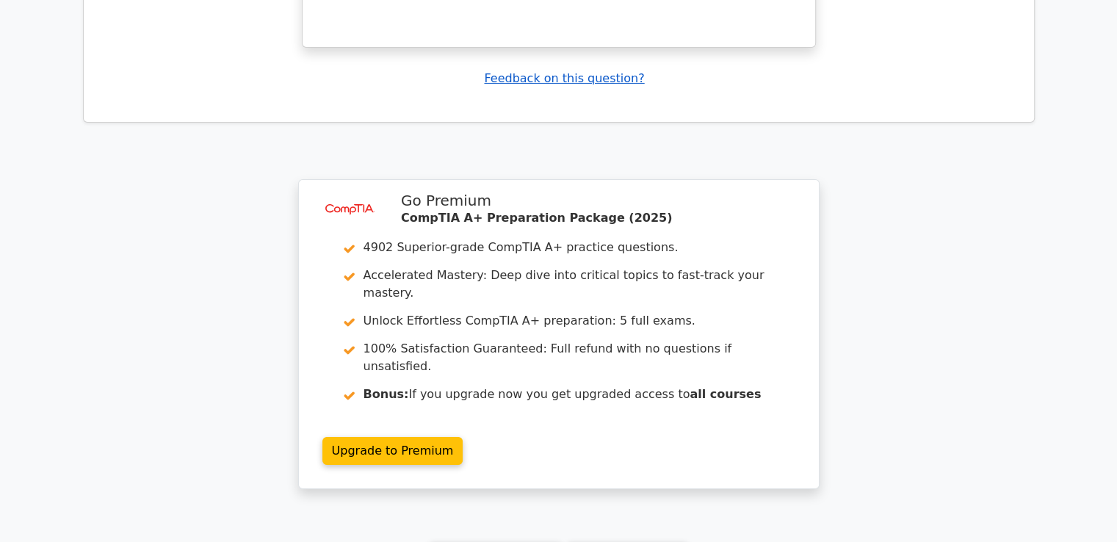
scroll to position [5065, 0]
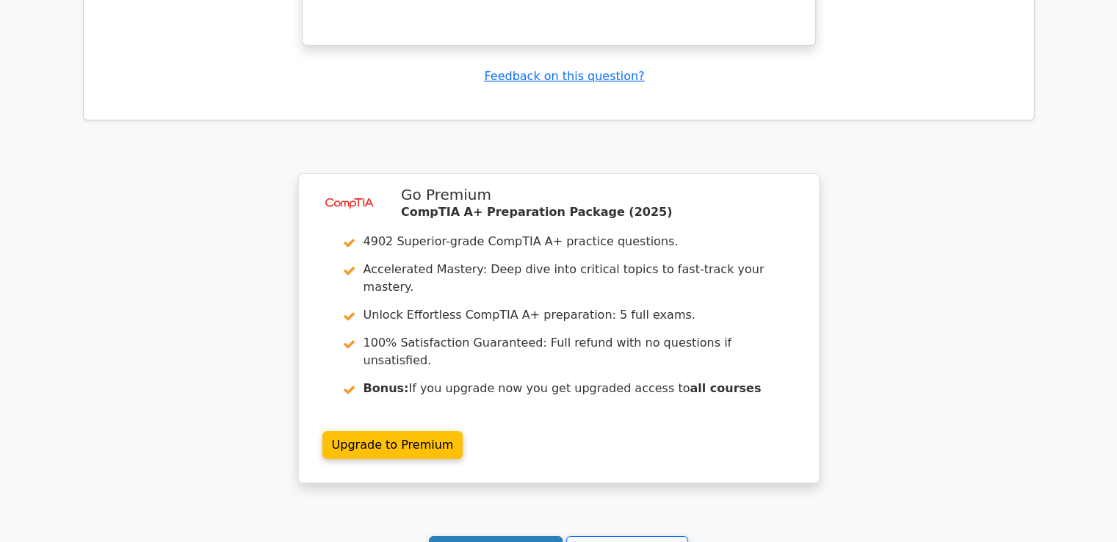
click at [532, 536] on link "Continue practicing" at bounding box center [496, 550] width 134 height 28
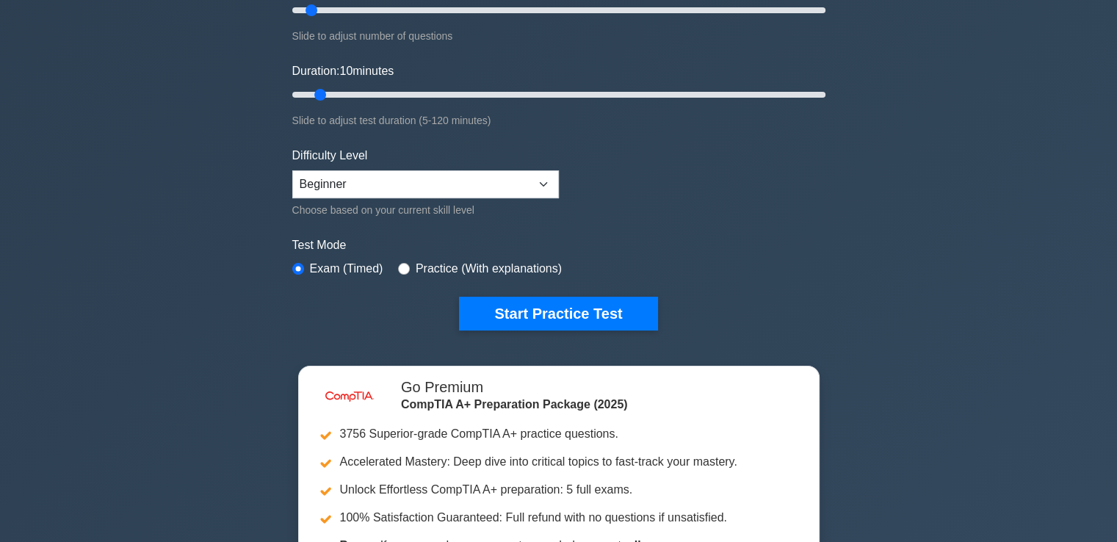
scroll to position [225, 0]
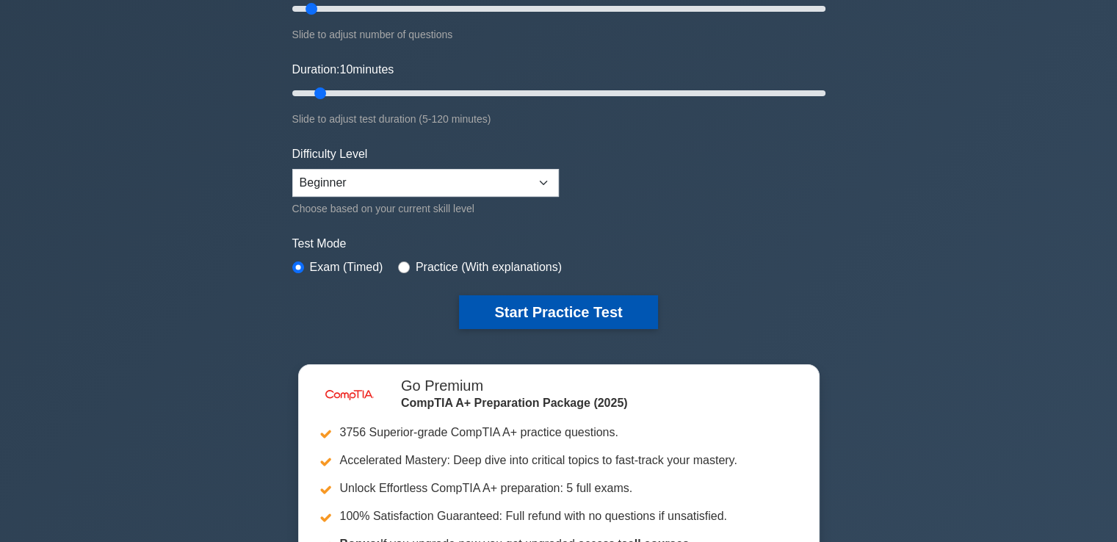
click at [568, 300] on button "Start Practice Test" at bounding box center [558, 312] width 198 height 34
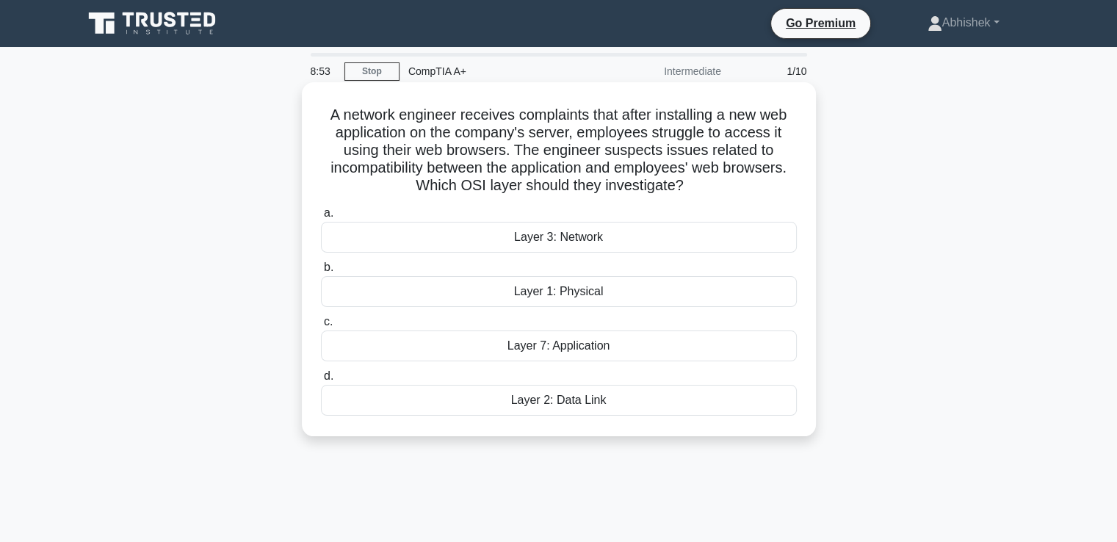
click at [578, 347] on div "Layer 7: Application" at bounding box center [559, 345] width 476 height 31
click at [321, 327] on input "c. Layer 7: Application" at bounding box center [321, 322] width 0 height 10
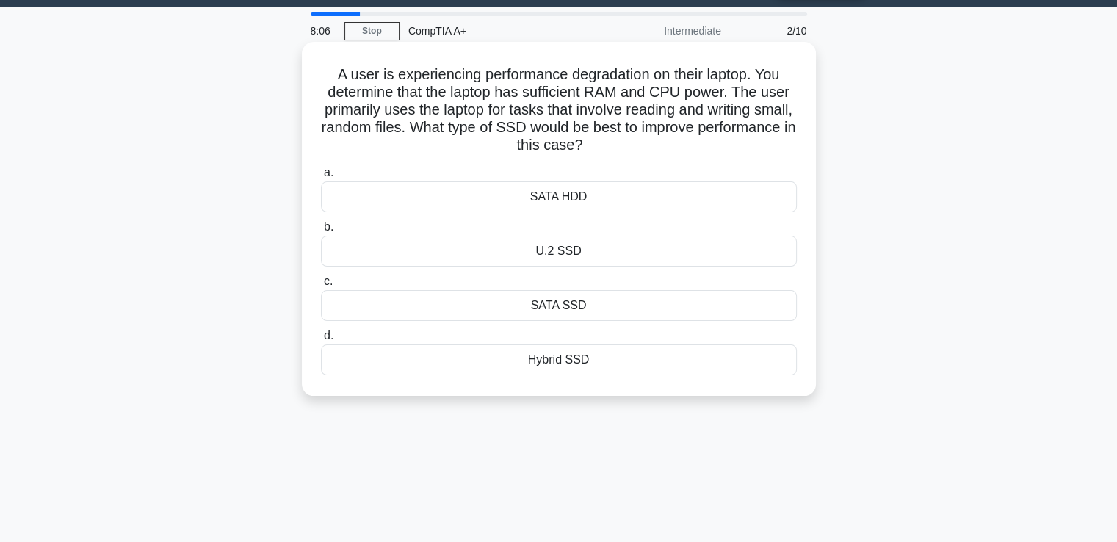
scroll to position [41, 0]
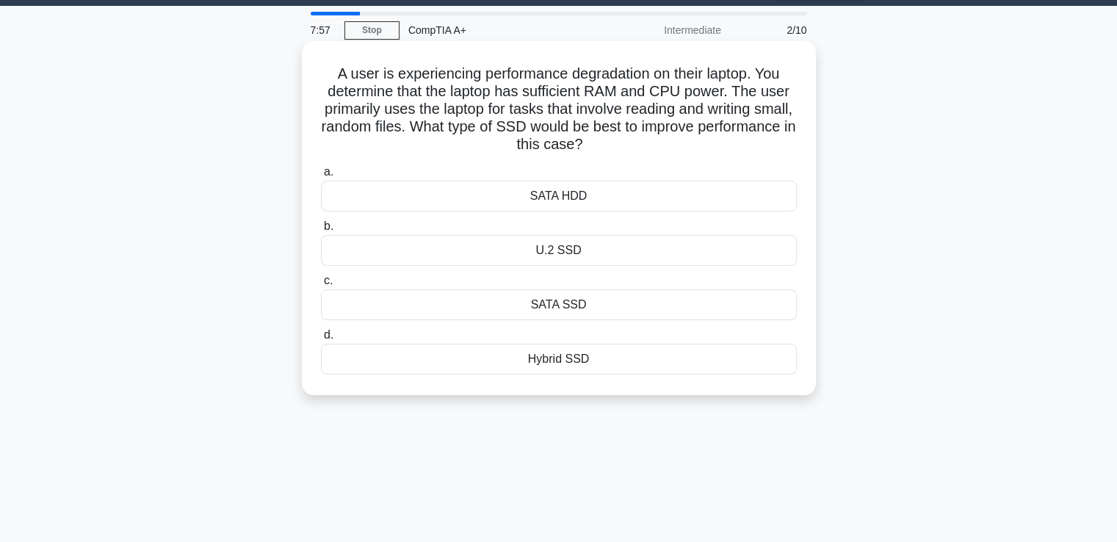
click at [570, 302] on div "SATA SSD" at bounding box center [559, 304] width 476 height 31
click at [321, 286] on input "c. SATA SSD" at bounding box center [321, 281] width 0 height 10
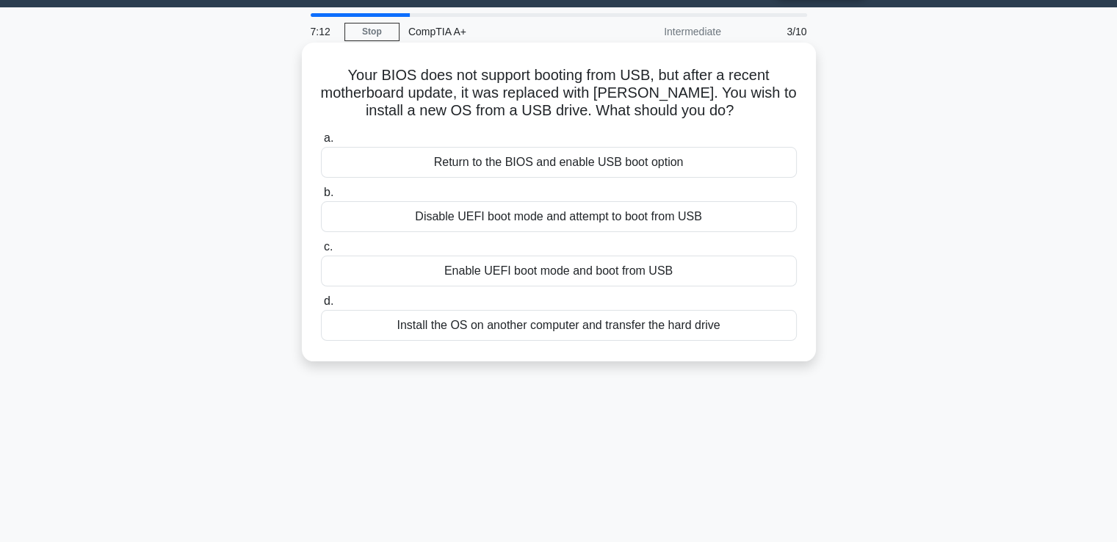
scroll to position [0, 0]
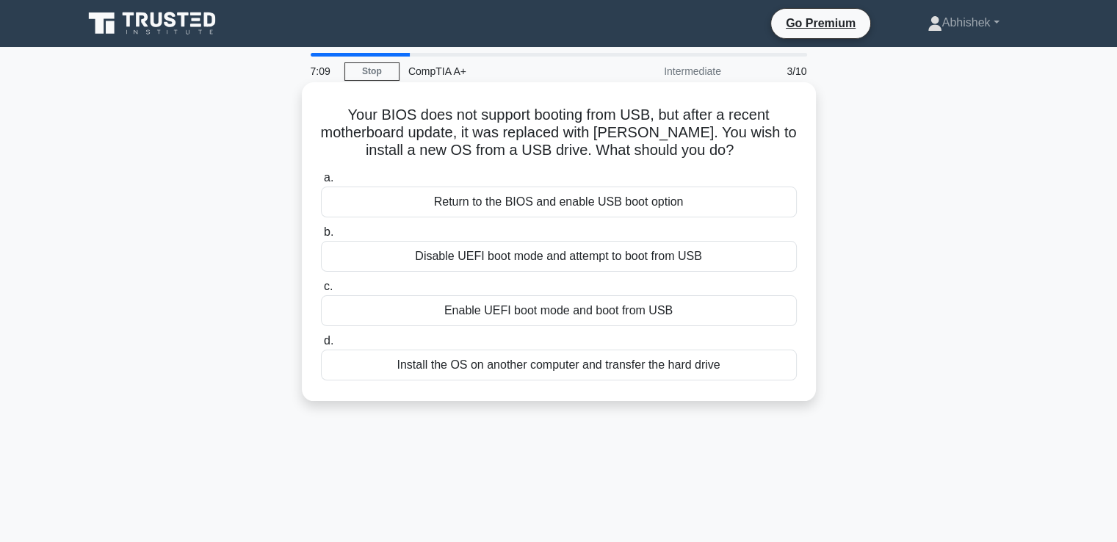
click at [525, 200] on div "Return to the BIOS and enable USB boot option" at bounding box center [559, 201] width 476 height 31
click at [321, 183] on input "a. Return to the BIOS and enable USB boot option" at bounding box center [321, 178] width 0 height 10
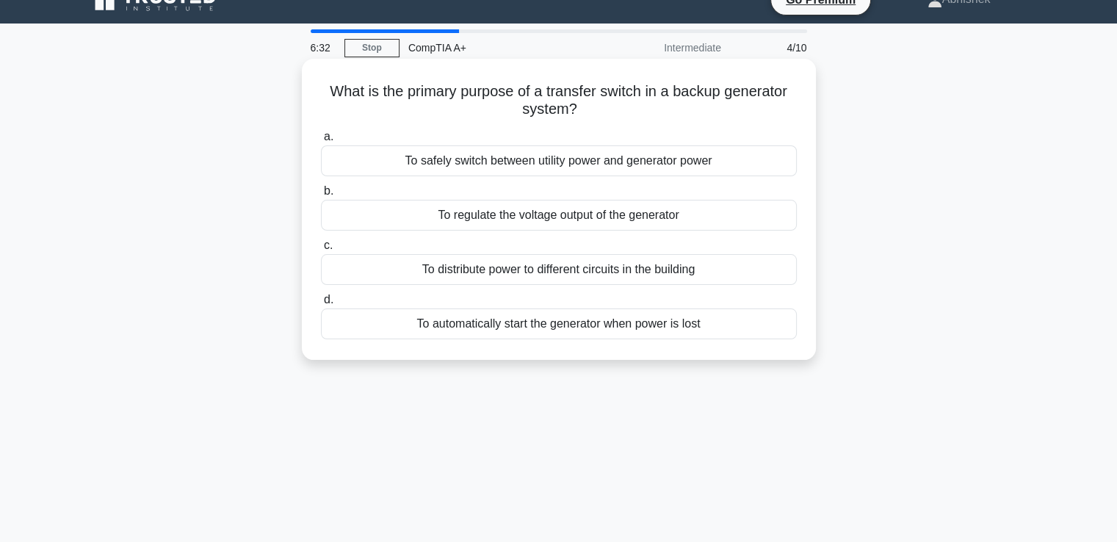
scroll to position [22, 0]
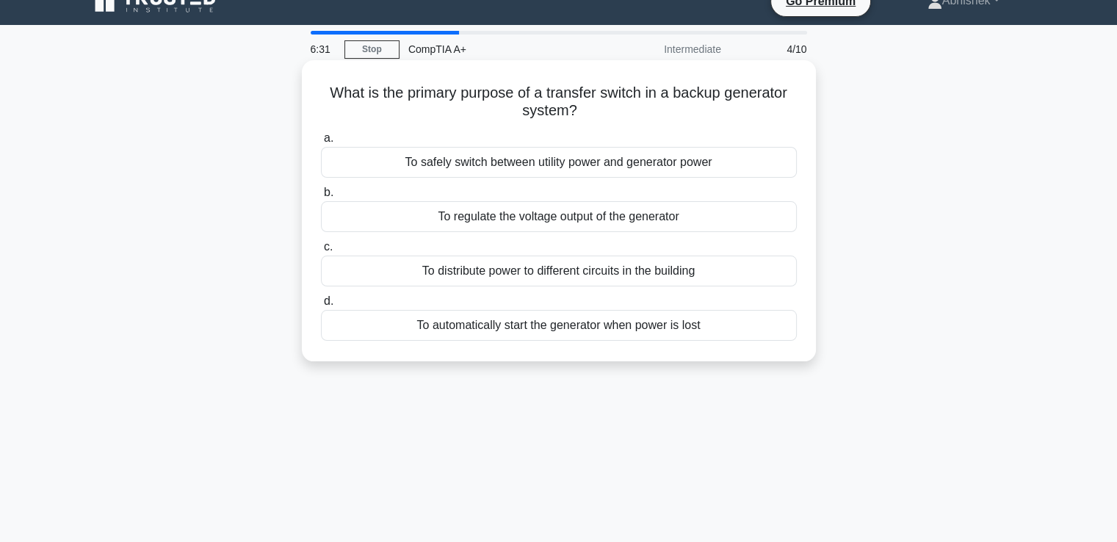
click at [612, 321] on div "To automatically start the generator when power is lost" at bounding box center [559, 325] width 476 height 31
click at [321, 306] on input "d. To automatically start the generator when power is lost" at bounding box center [321, 302] width 0 height 10
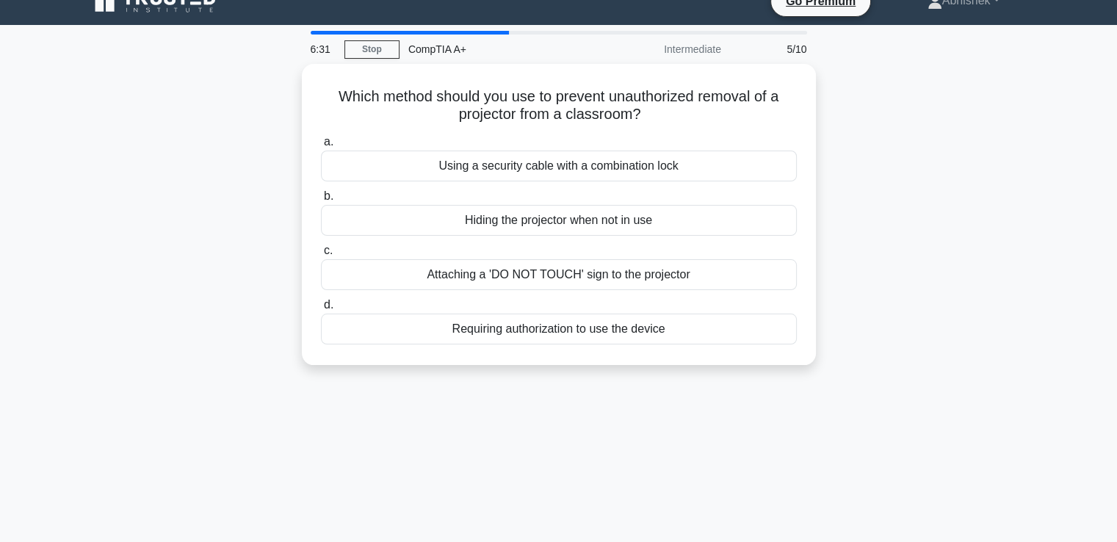
scroll to position [0, 0]
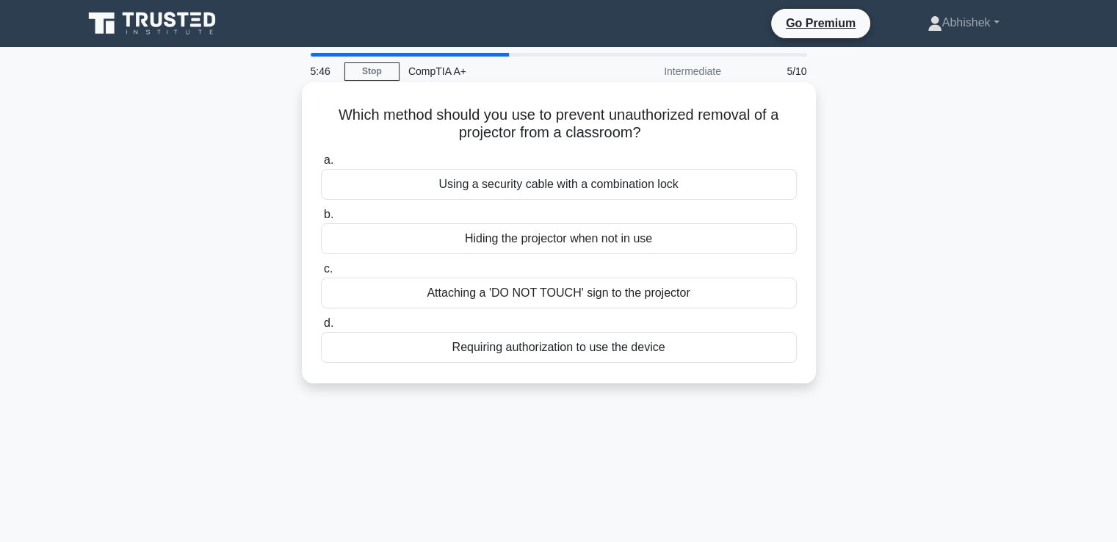
click at [573, 179] on div "Using a security cable with a combination lock" at bounding box center [559, 184] width 476 height 31
click at [321, 165] on input "a. Using a security cable with a combination lock" at bounding box center [321, 161] width 0 height 10
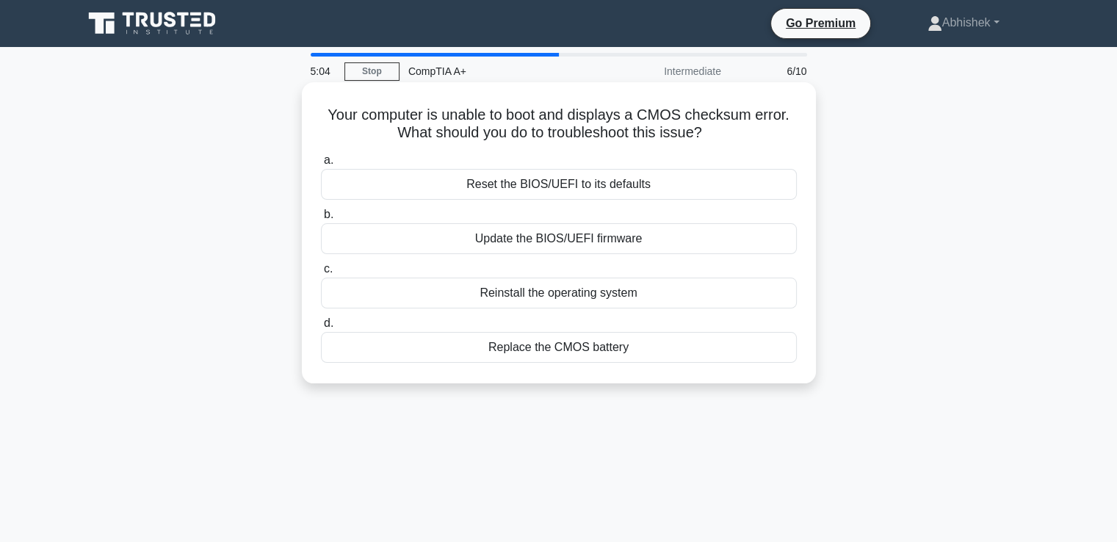
click at [568, 349] on div "Replace the CMOS battery" at bounding box center [559, 347] width 476 height 31
click at [321, 328] on input "d. Replace the CMOS battery" at bounding box center [321, 324] width 0 height 10
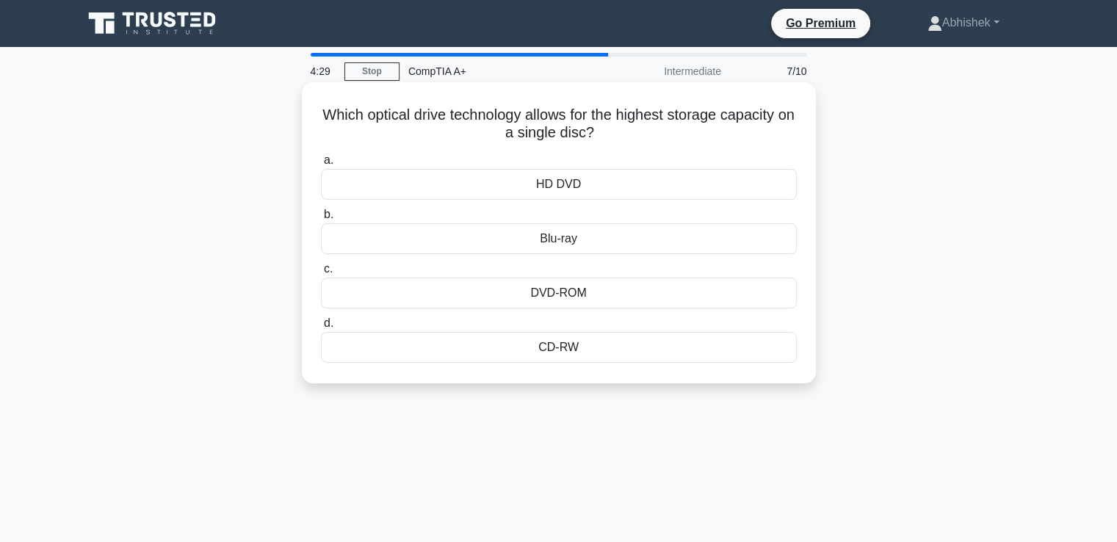
click at [557, 239] on div "Blu-ray" at bounding box center [559, 238] width 476 height 31
click at [321, 220] on input "b. Blu-ray" at bounding box center [321, 215] width 0 height 10
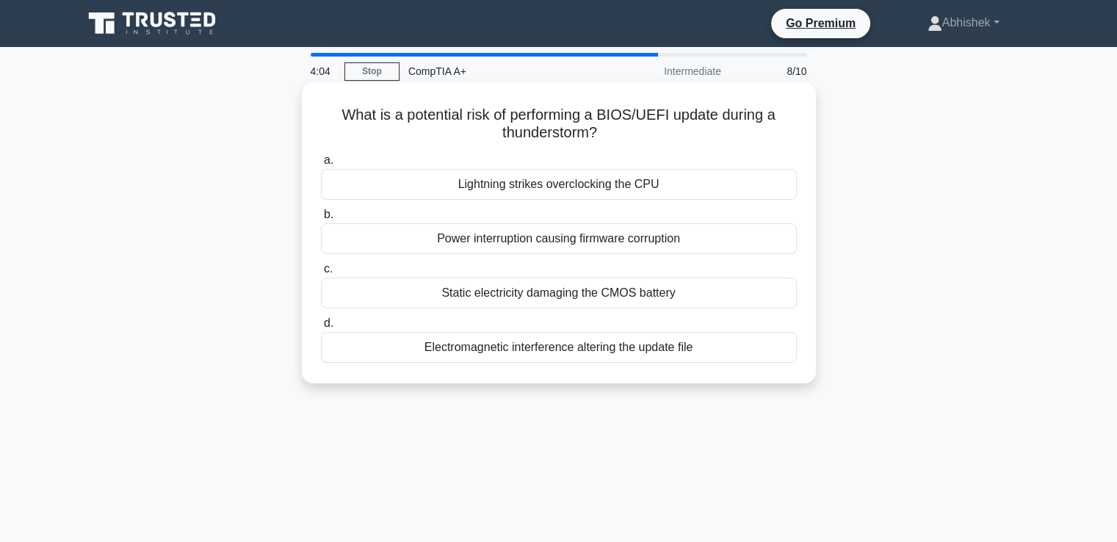
click at [554, 353] on div "Electromagnetic interference altering the update file" at bounding box center [559, 347] width 476 height 31
click at [321, 328] on input "d. Electromagnetic interference altering the update file" at bounding box center [321, 324] width 0 height 10
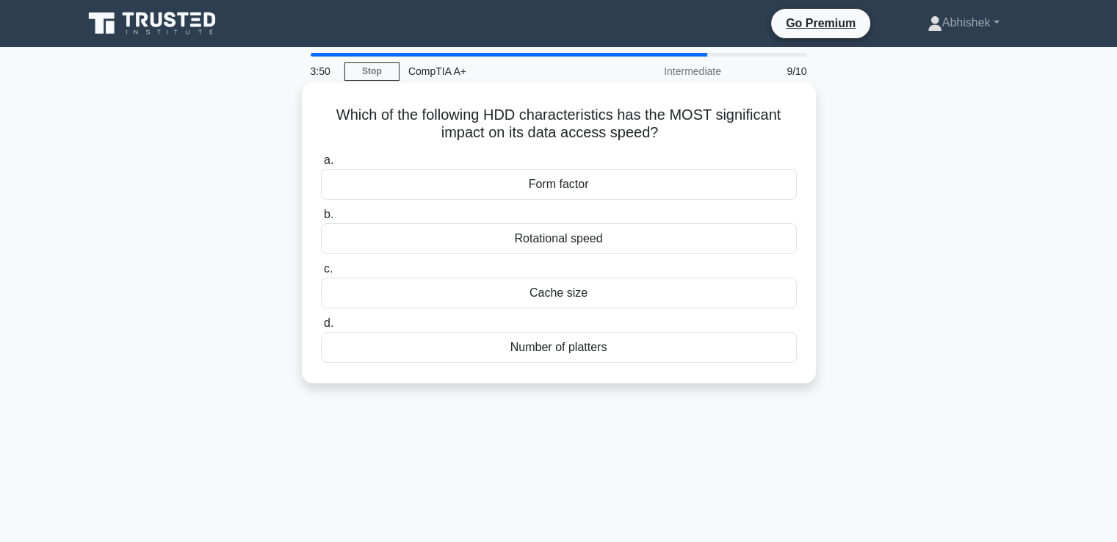
click at [556, 346] on div "Number of platters" at bounding box center [559, 347] width 476 height 31
click at [321, 328] on input "d. Number of platters" at bounding box center [321, 324] width 0 height 10
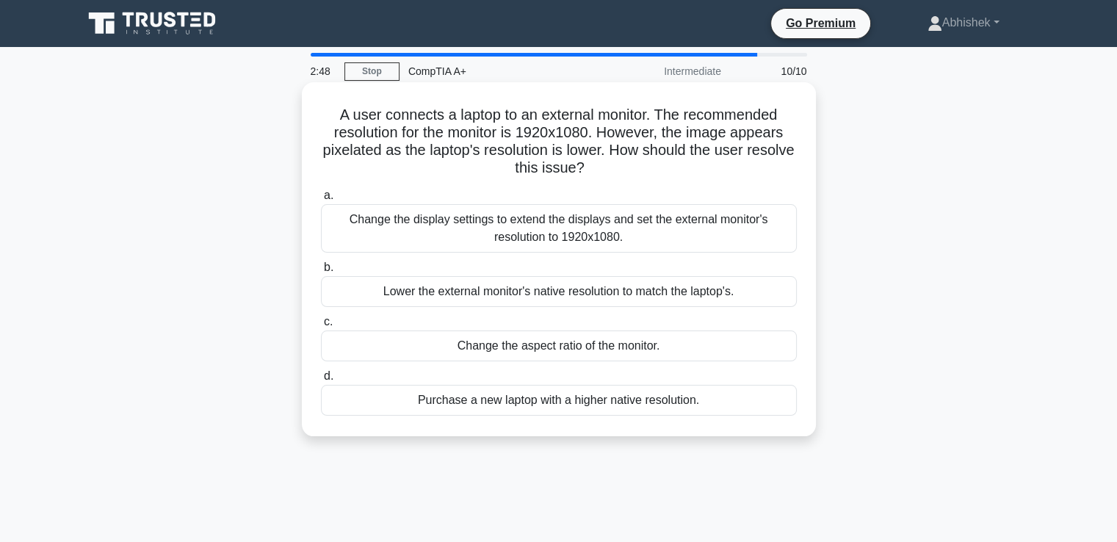
click at [524, 221] on div "Change the display settings to extend the displays and set the external monitor…" at bounding box center [559, 228] width 476 height 48
click at [321, 200] on input "a. Change the display settings to extend the displays and set the external moni…" at bounding box center [321, 196] width 0 height 10
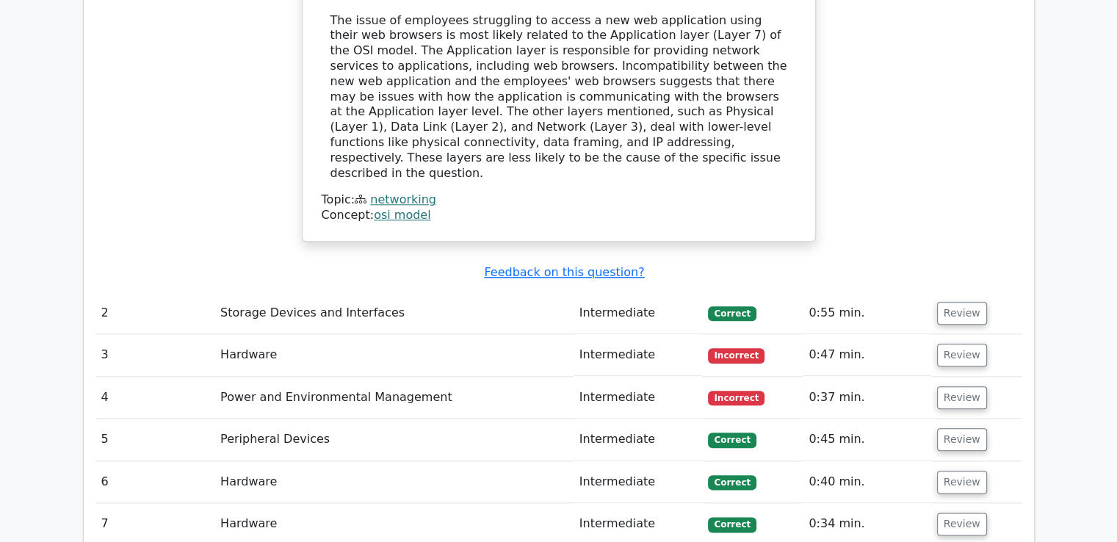
scroll to position [1617, 0]
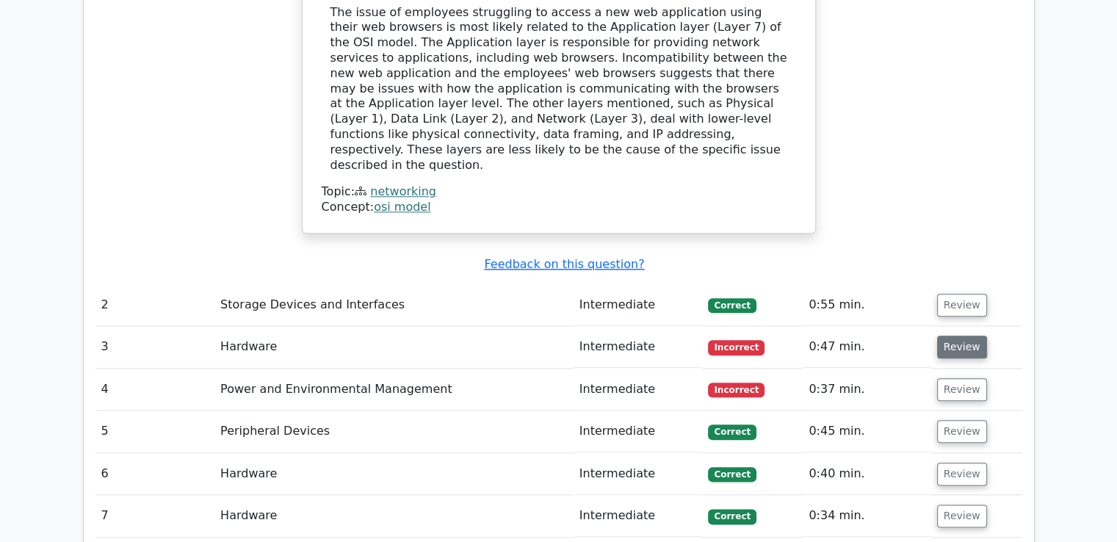
click at [954, 336] on button "Review" at bounding box center [962, 347] width 50 height 23
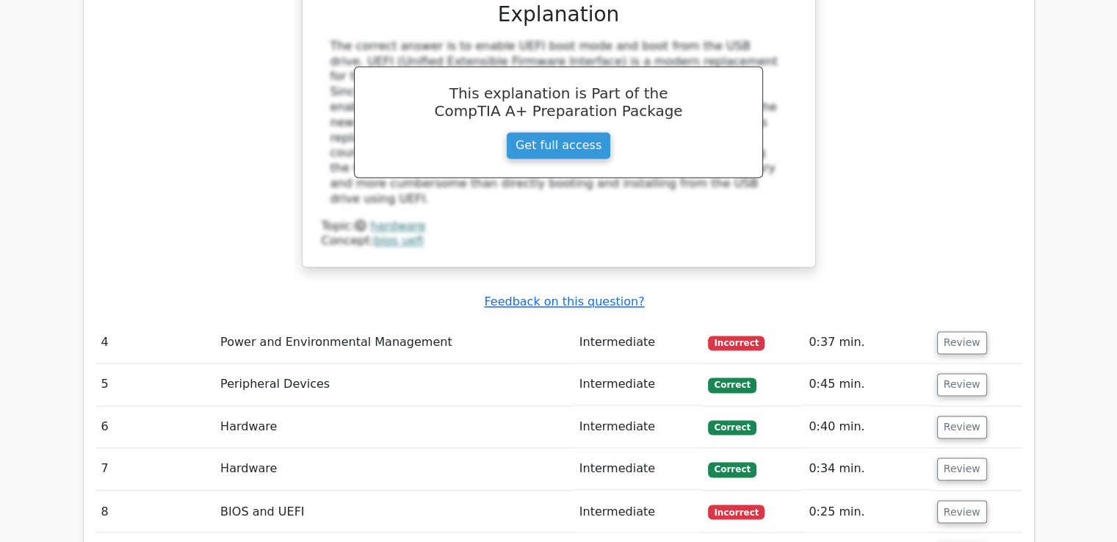
scroll to position [2352, 0]
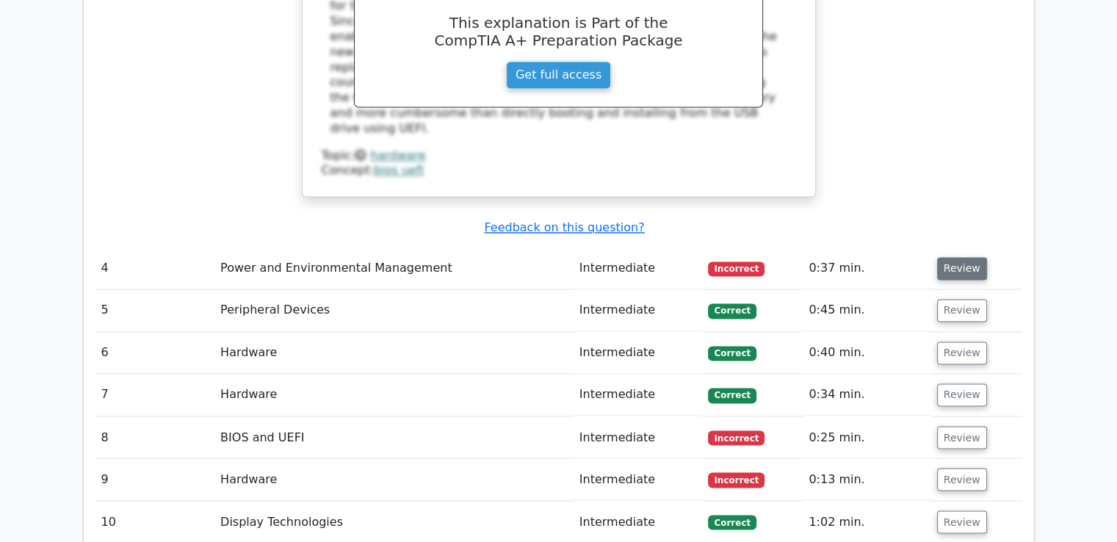
click at [963, 257] on button "Review" at bounding box center [962, 268] width 50 height 23
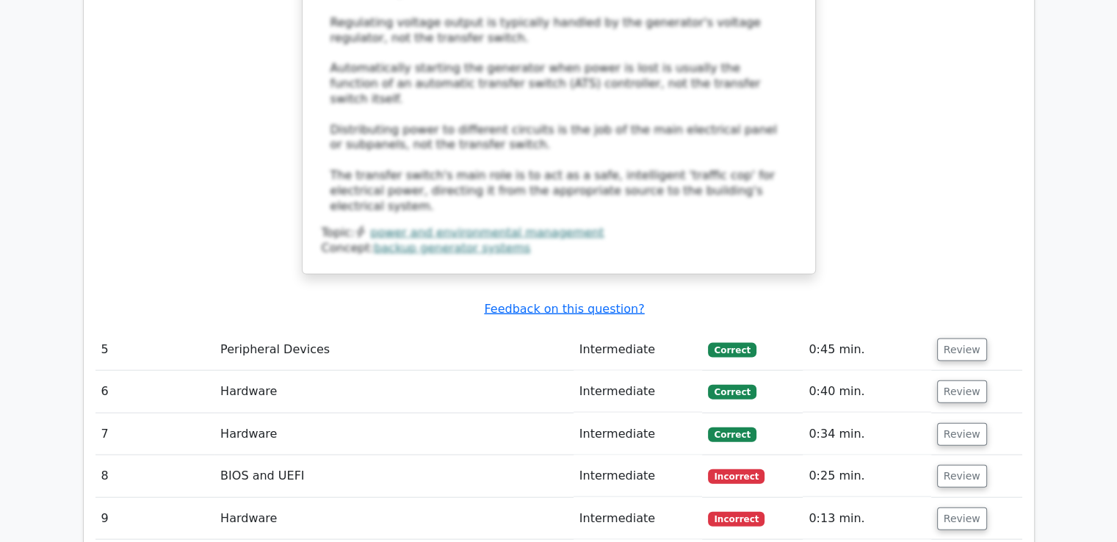
scroll to position [3141, 0]
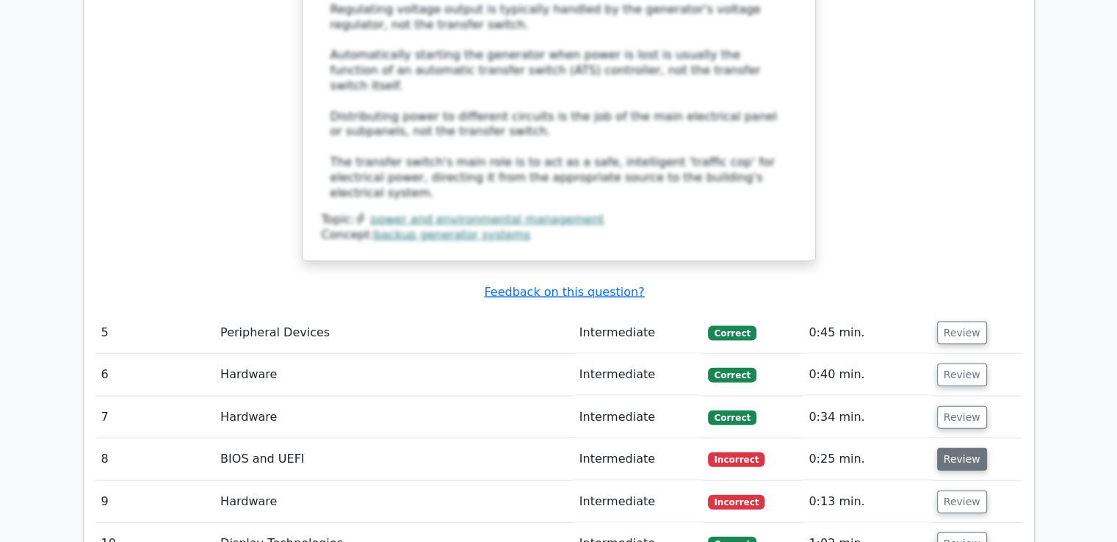
click at [953, 448] on button "Review" at bounding box center [962, 459] width 50 height 23
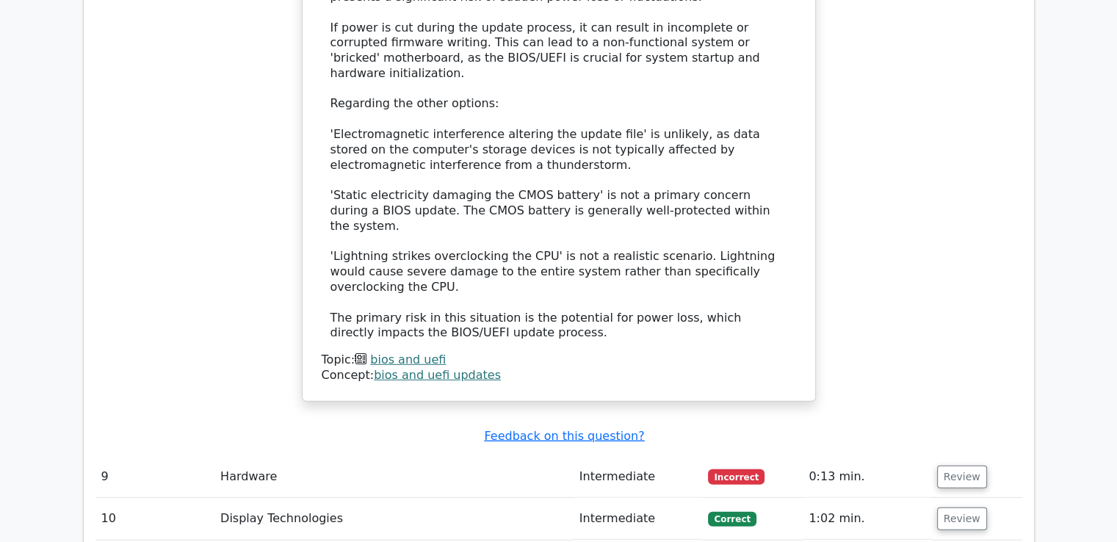
scroll to position [4073, 0]
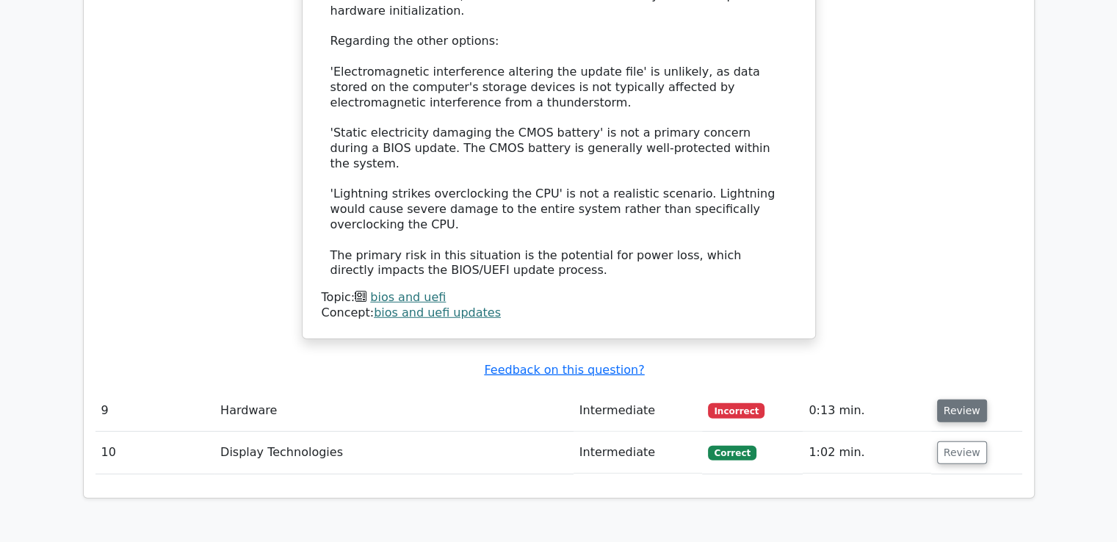
click at [949, 399] on button "Review" at bounding box center [962, 410] width 50 height 23
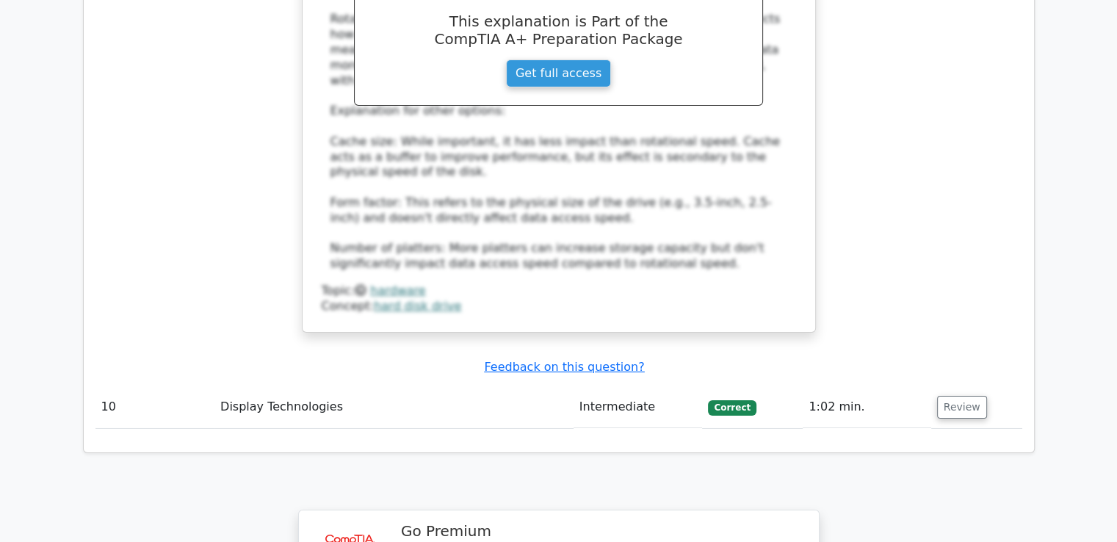
scroll to position [4852, 0]
